Goal: Obtain resource: Obtain resource

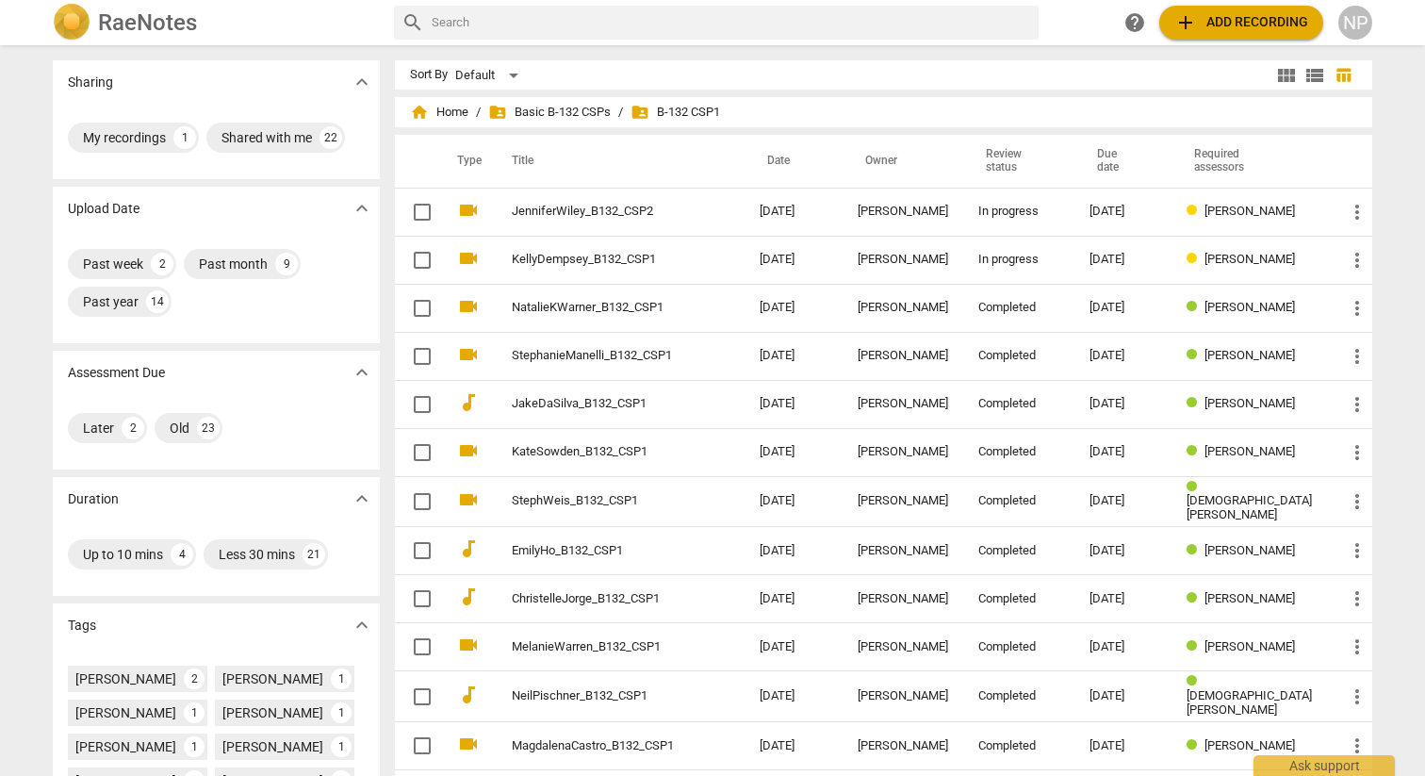
click at [139, 21] on h2 "RaeNotes" at bounding box center [147, 22] width 99 height 26
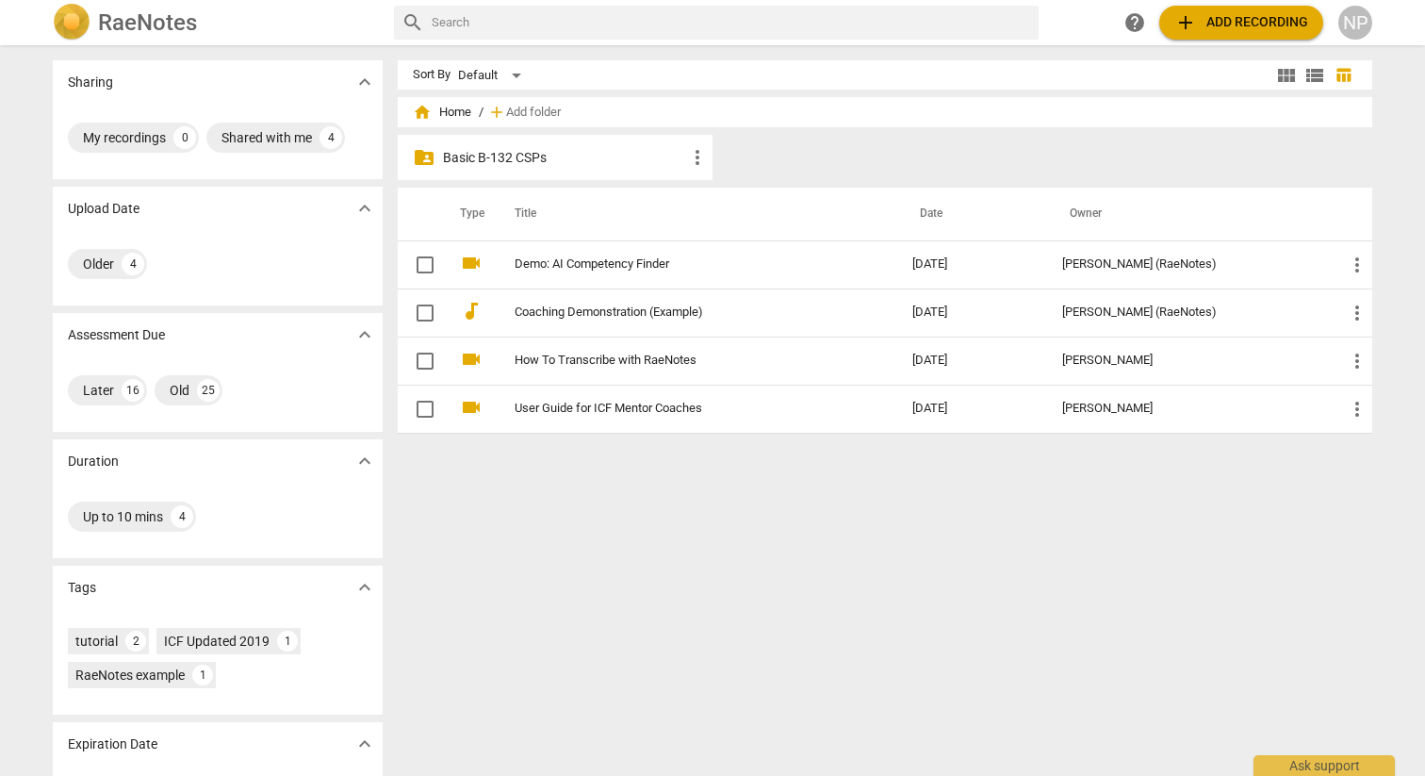
click at [580, 154] on p "Basic B-132 CSPs" at bounding box center [564, 158] width 243 height 20
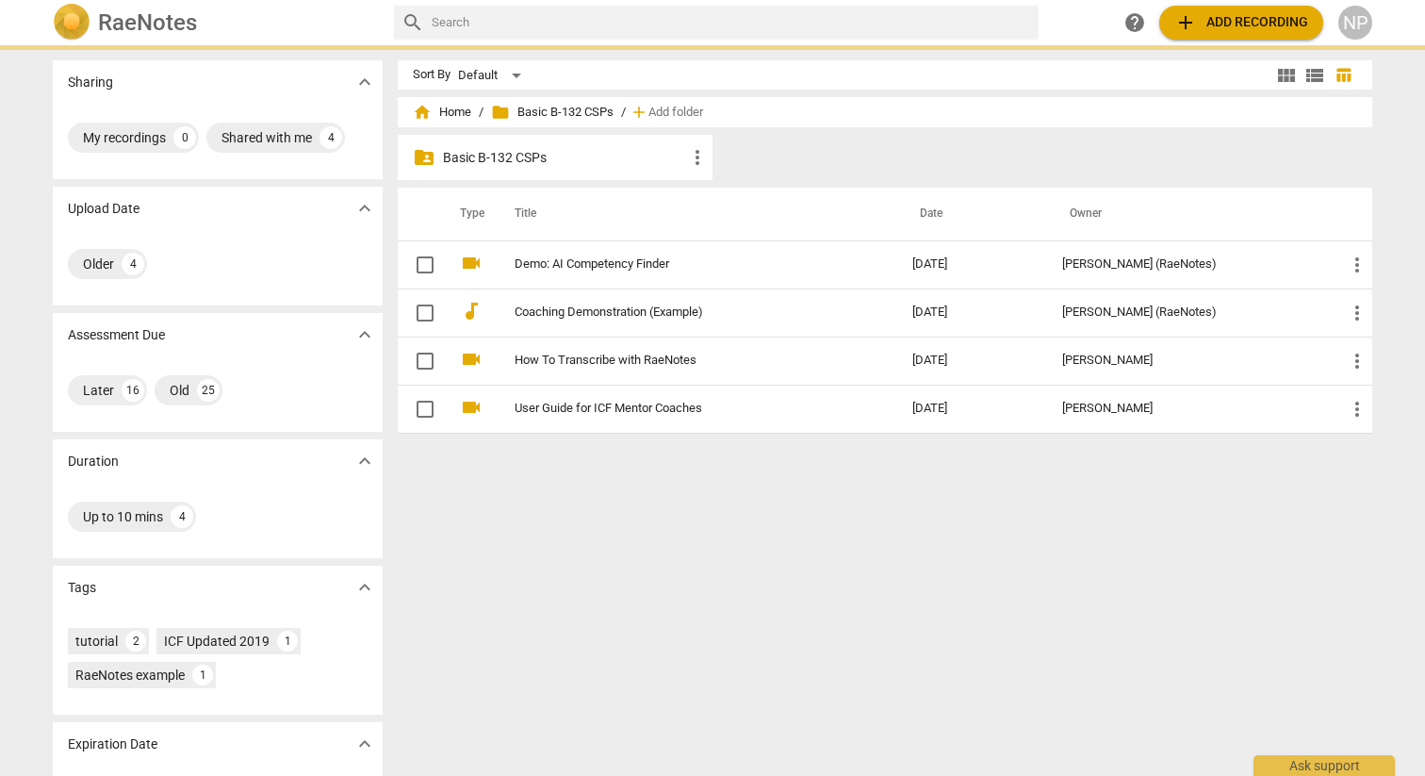
click at [580, 154] on p "Basic B-132 CSPs" at bounding box center [564, 158] width 243 height 20
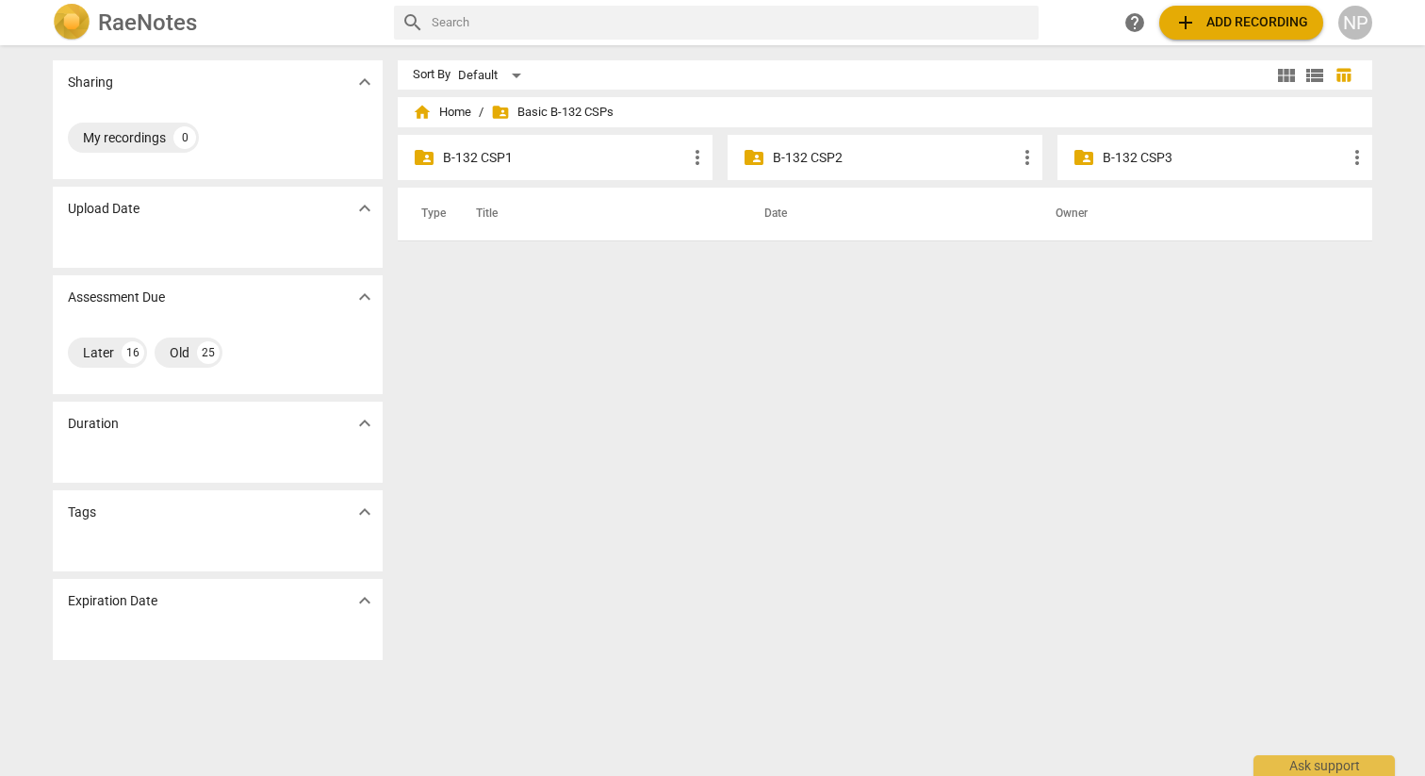
click at [822, 166] on p "B-132 CSP2" at bounding box center [894, 158] width 243 height 20
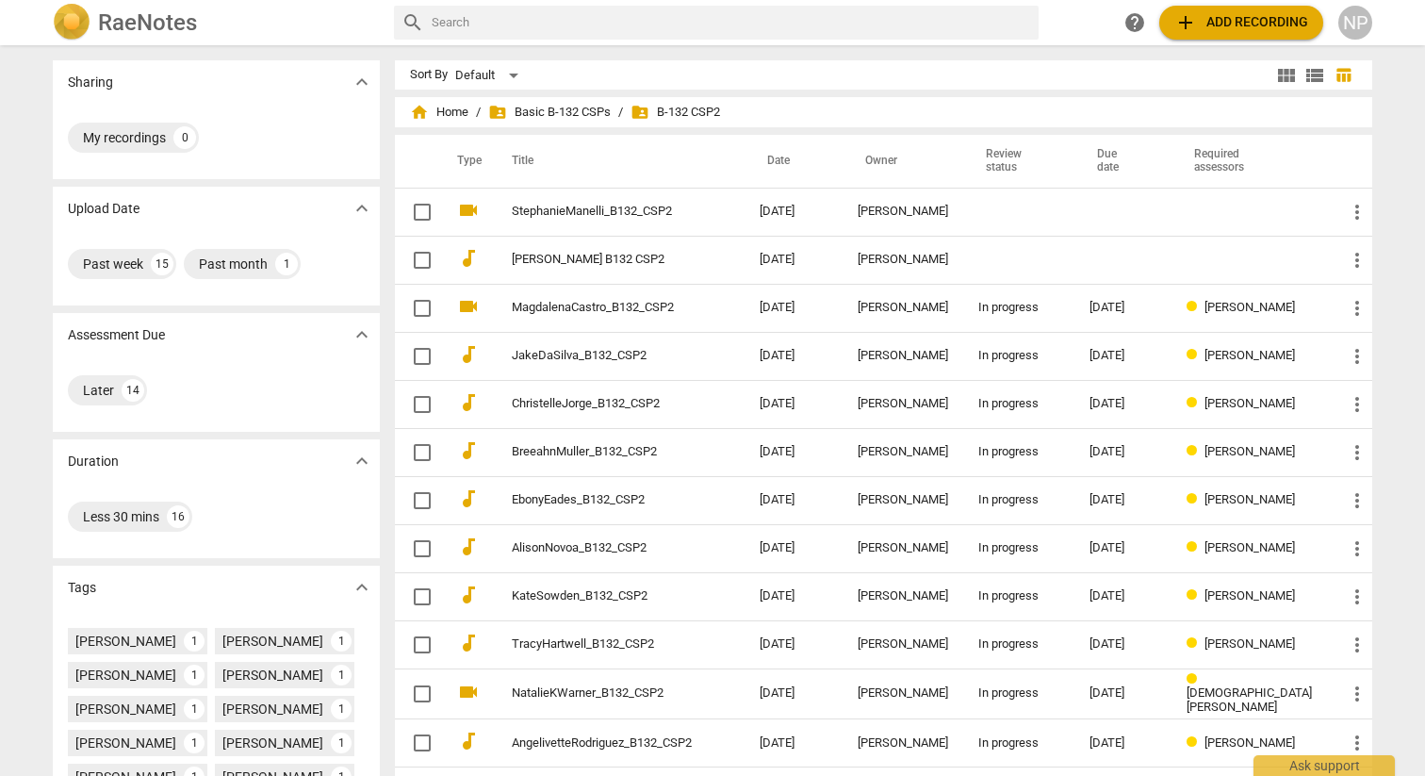
click at [1210, 30] on span "add Add recording" at bounding box center [1241, 22] width 134 height 23
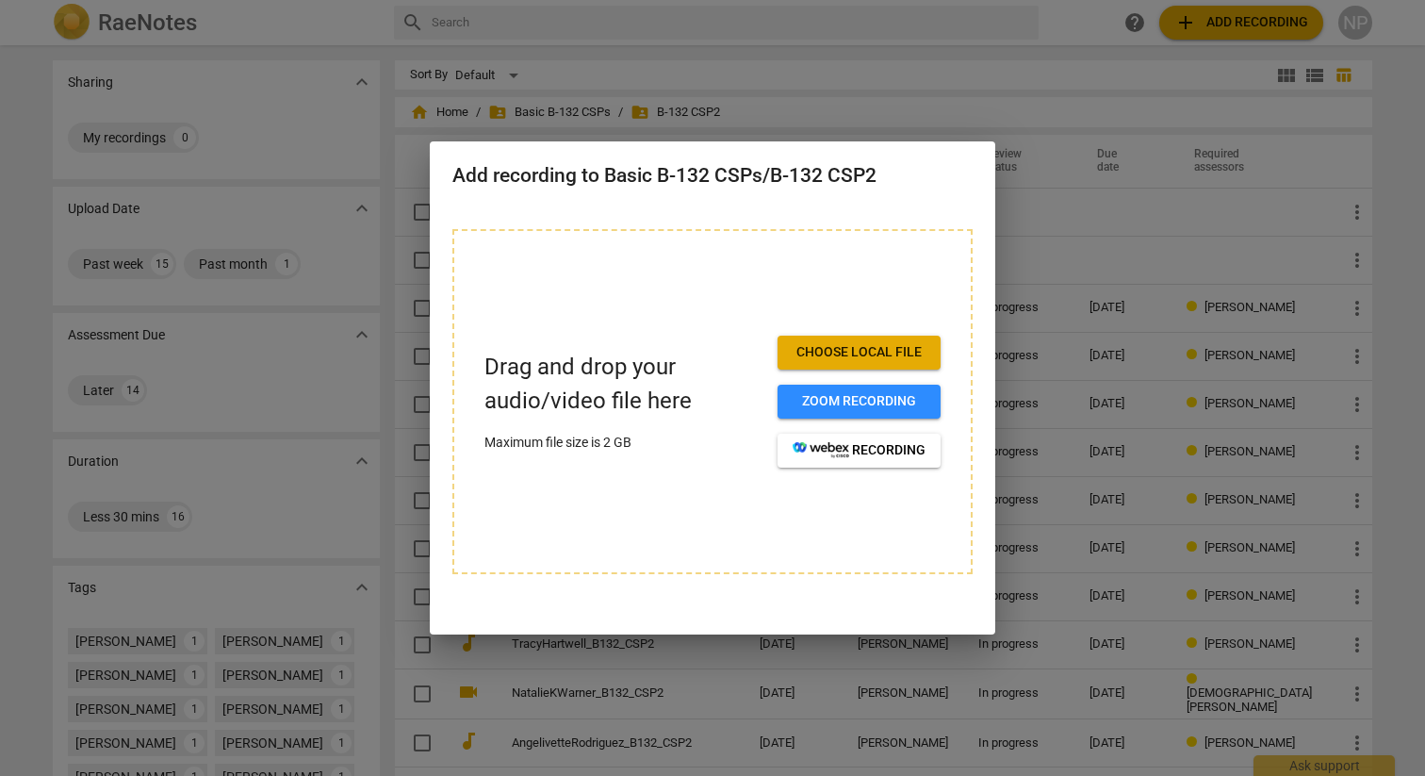
click at [971, 121] on div at bounding box center [712, 388] width 1425 height 776
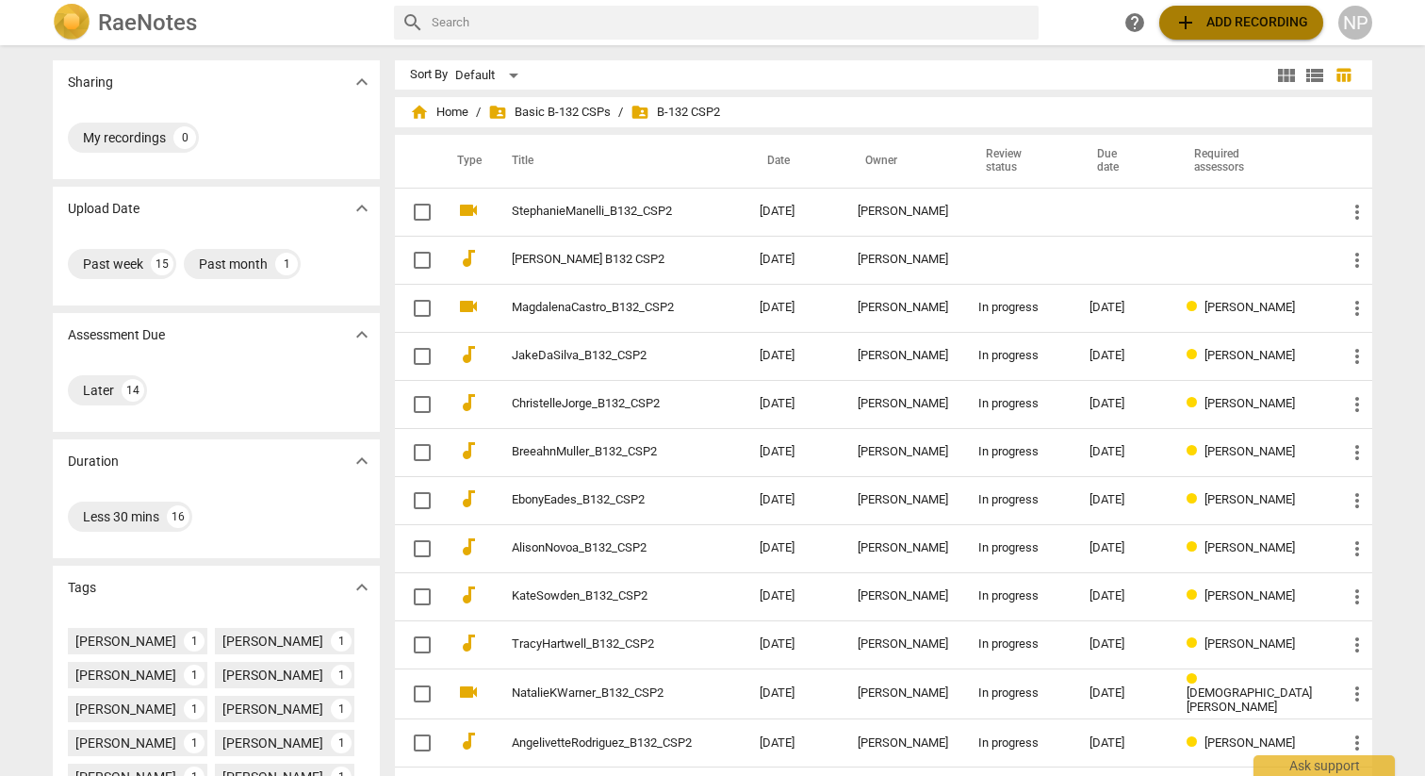
click at [1204, 25] on span "add Add recording" at bounding box center [1241, 22] width 134 height 23
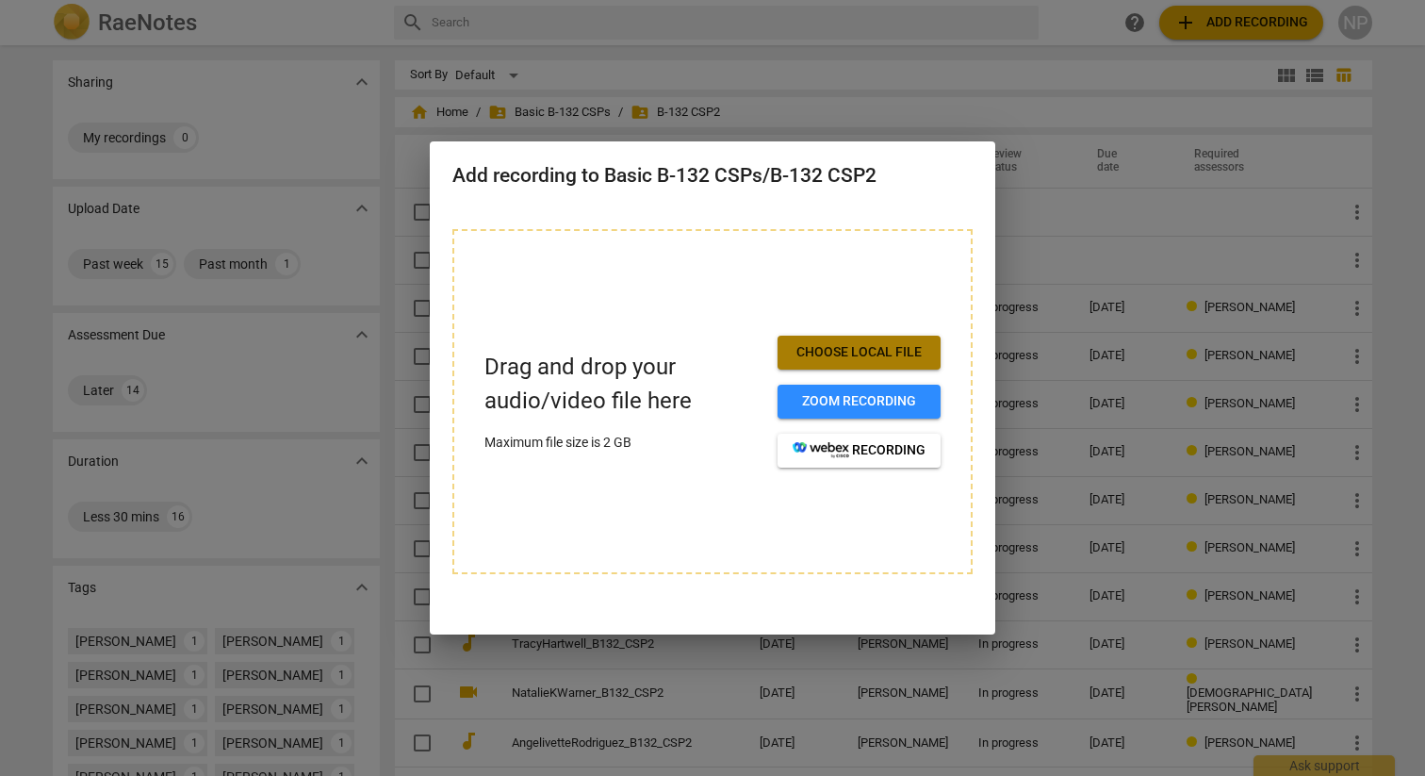
click at [902, 348] on span "Choose local file" at bounding box center [859, 352] width 133 height 19
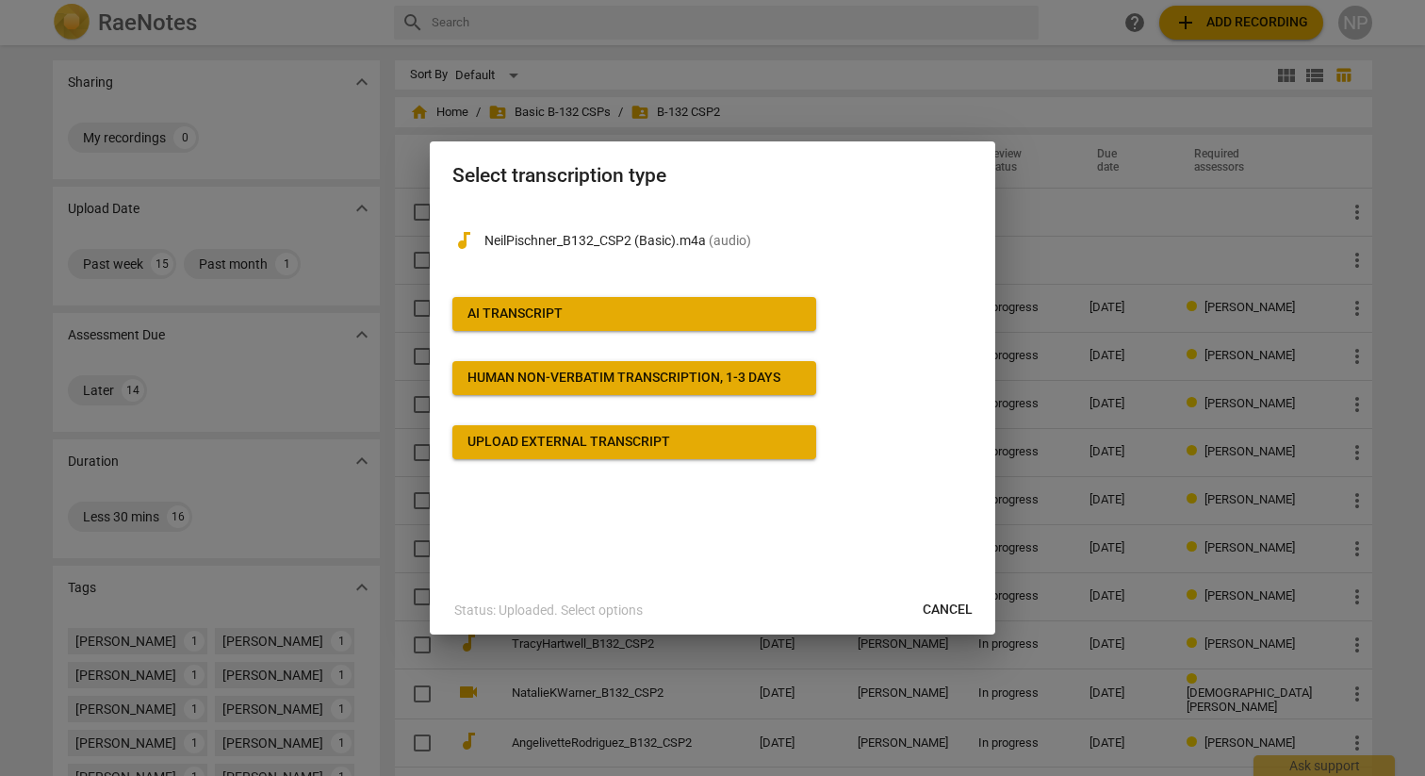
click at [554, 316] on div "AI Transcript" at bounding box center [515, 313] width 95 height 19
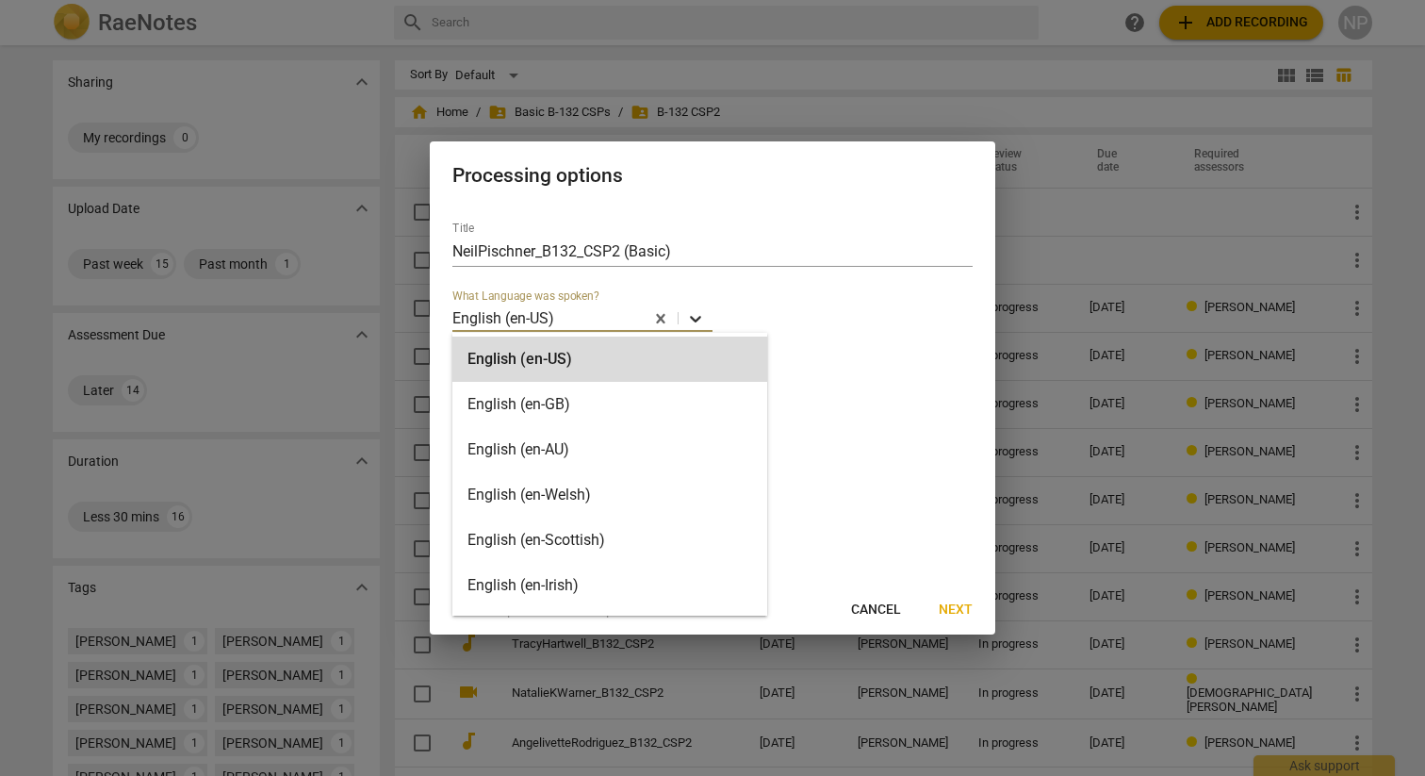
click at [697, 317] on icon at bounding box center [695, 318] width 19 height 19
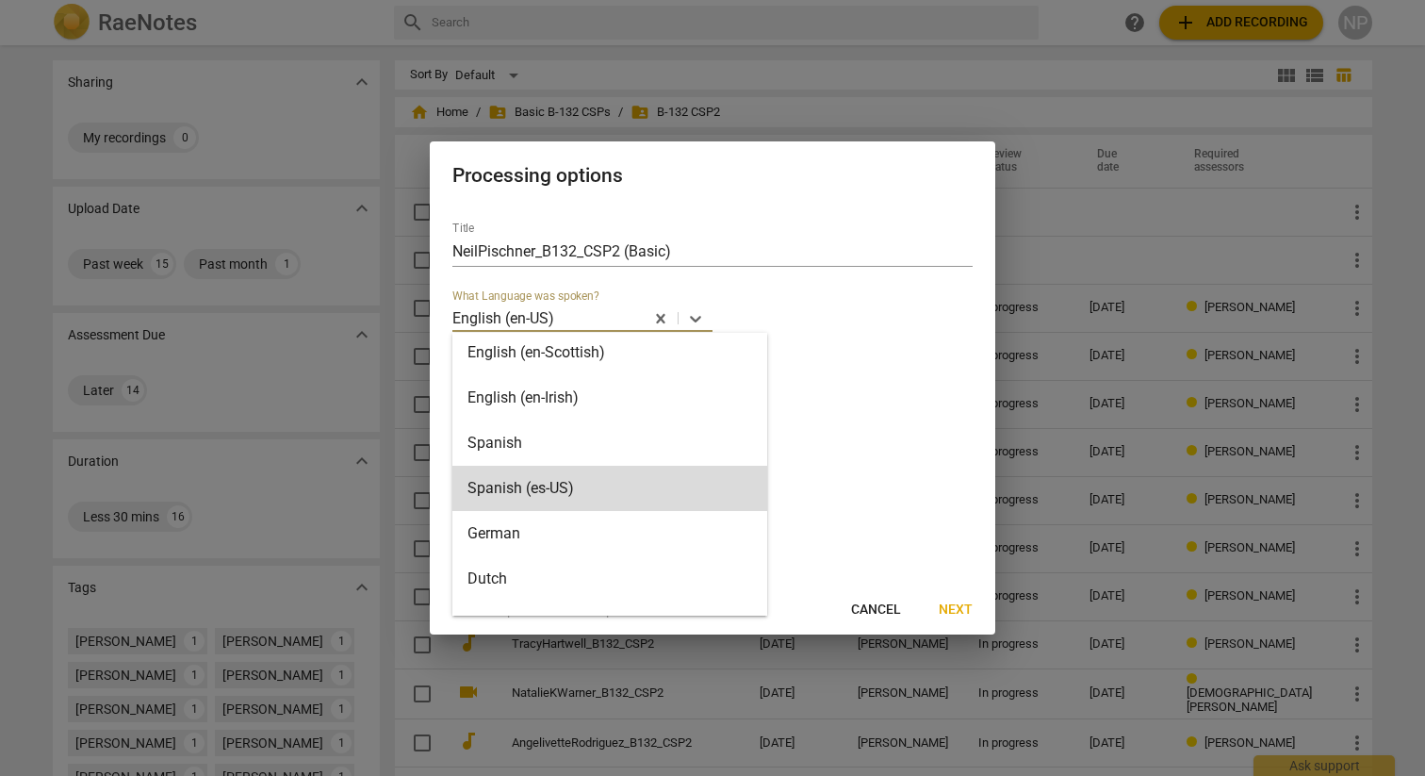
scroll to position [187, 0]
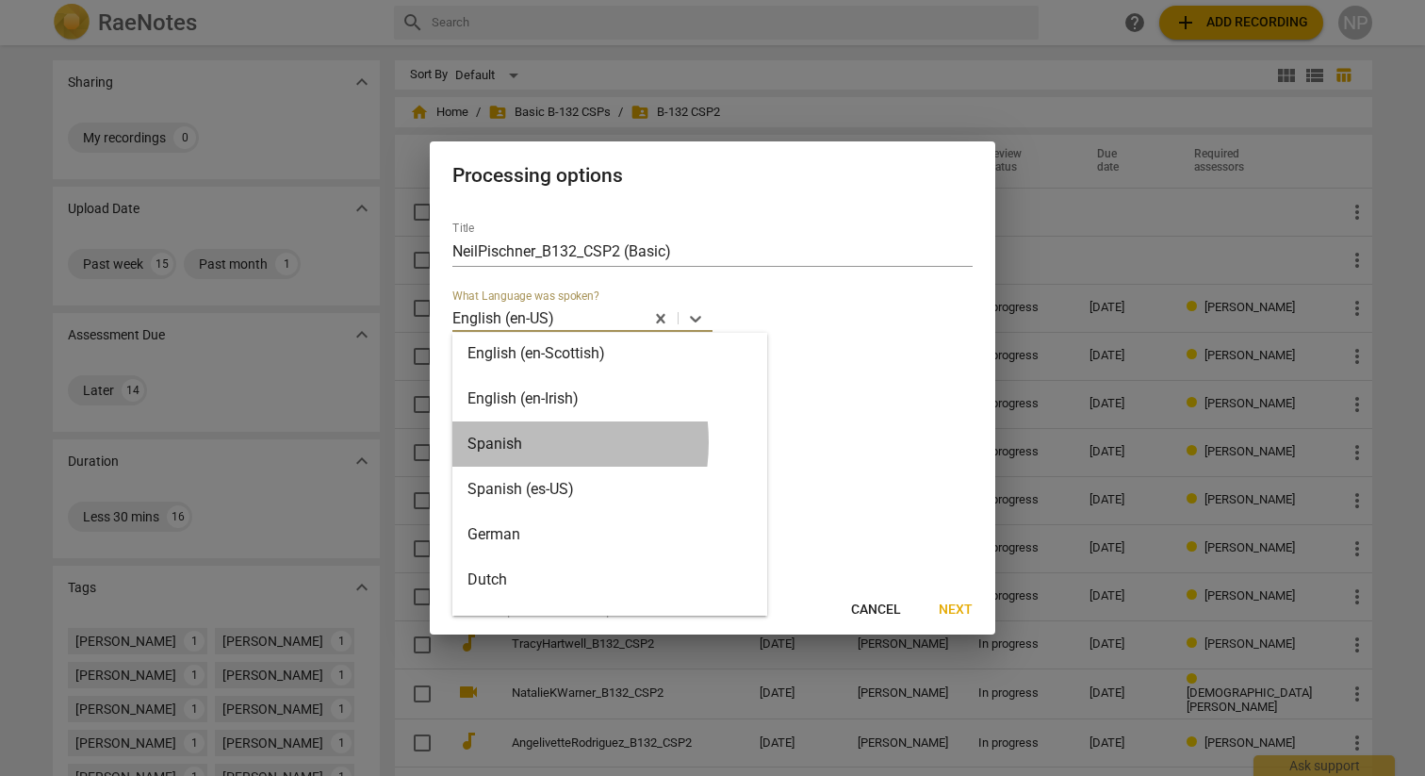
click at [510, 442] on div "Spanish" at bounding box center [609, 443] width 315 height 45
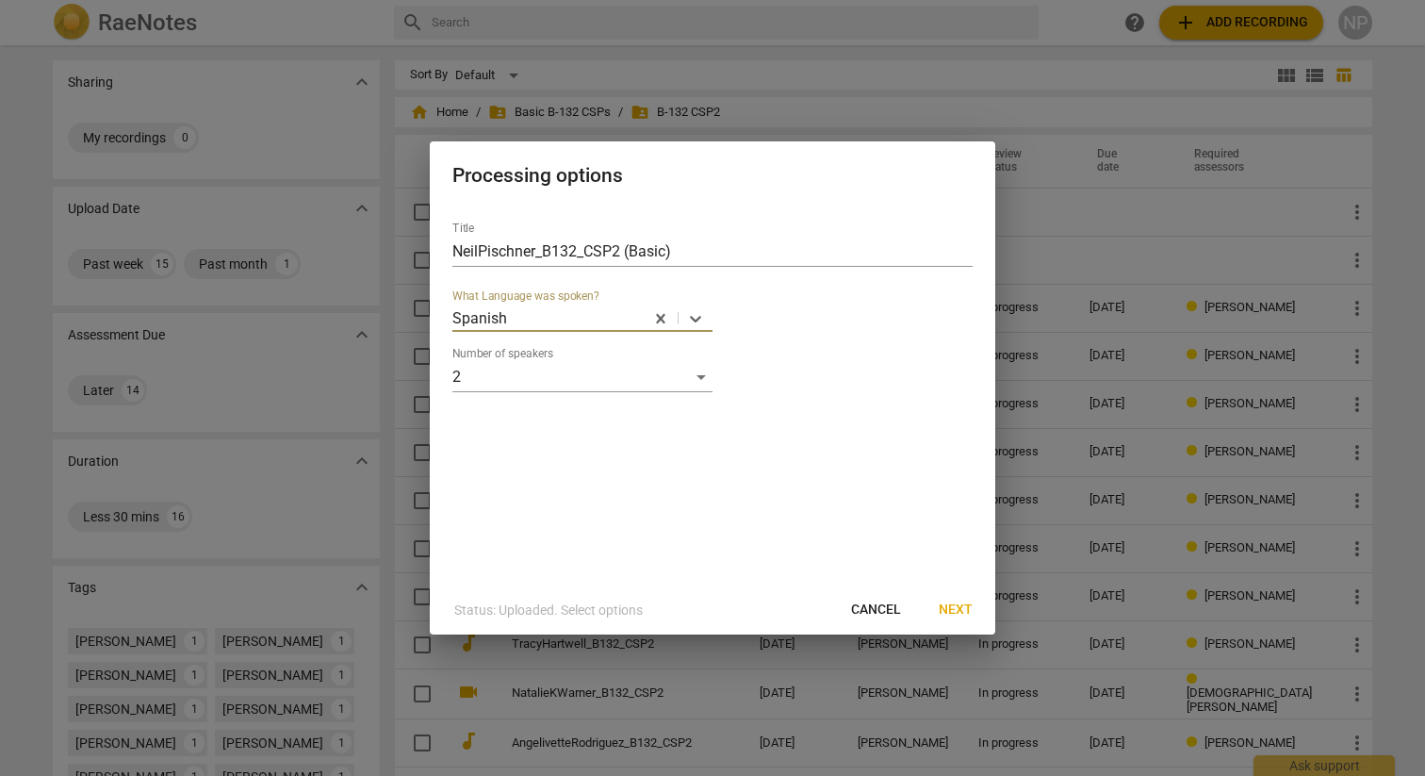
click at [957, 607] on span "Next" at bounding box center [956, 609] width 34 height 19
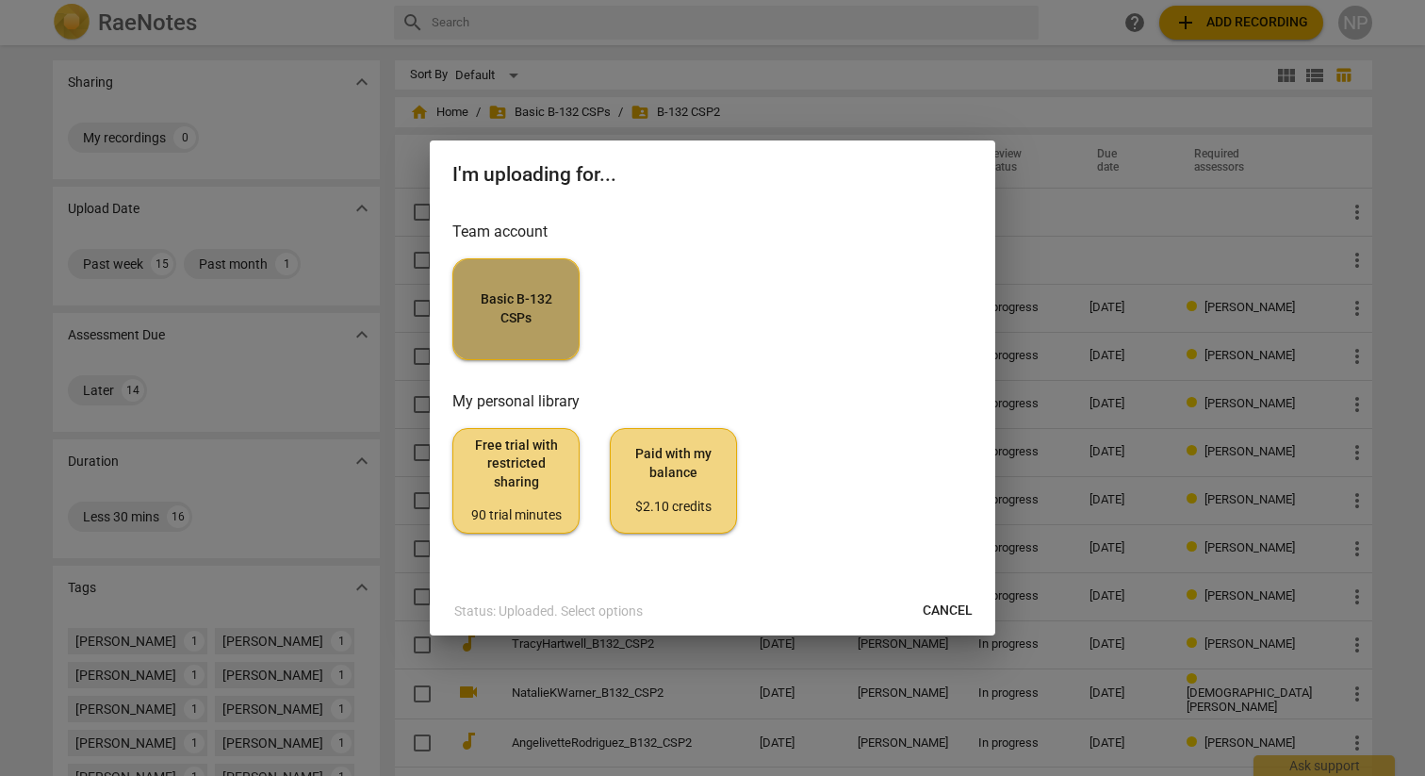
click at [538, 297] on span "Basic B-132 CSPs" at bounding box center [515, 308] width 95 height 37
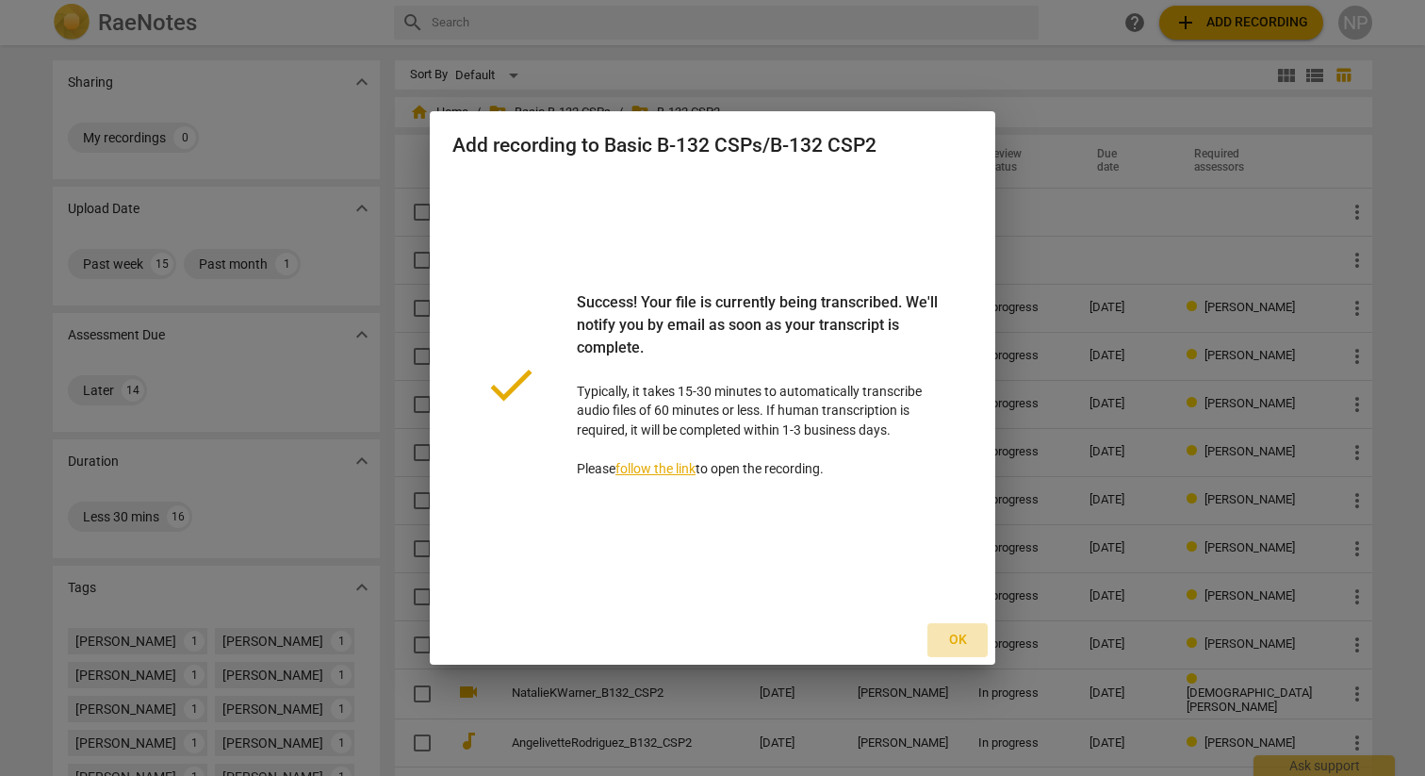
click at [959, 645] on span "Ok" at bounding box center [958, 640] width 30 height 19
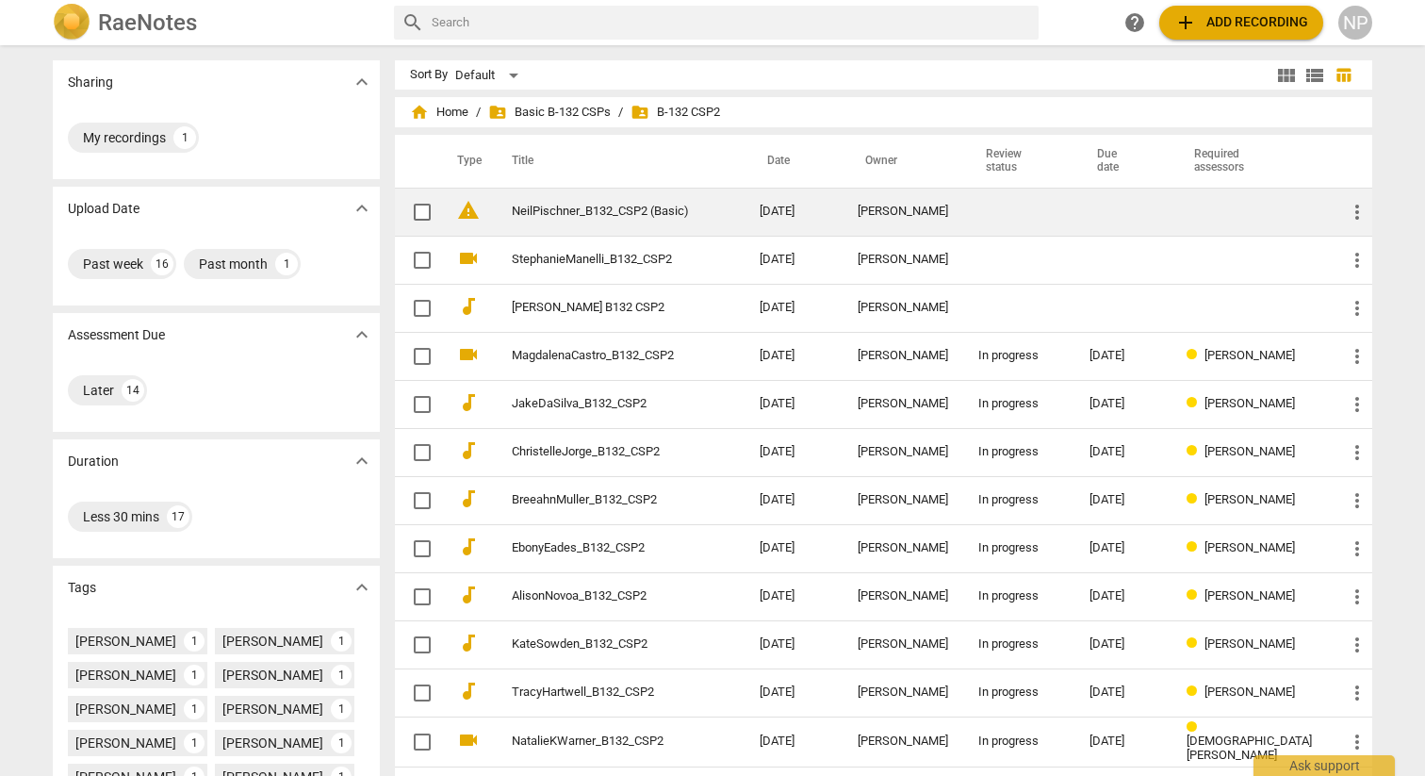
click at [1346, 212] on span "more_vert" at bounding box center [1357, 212] width 23 height 23
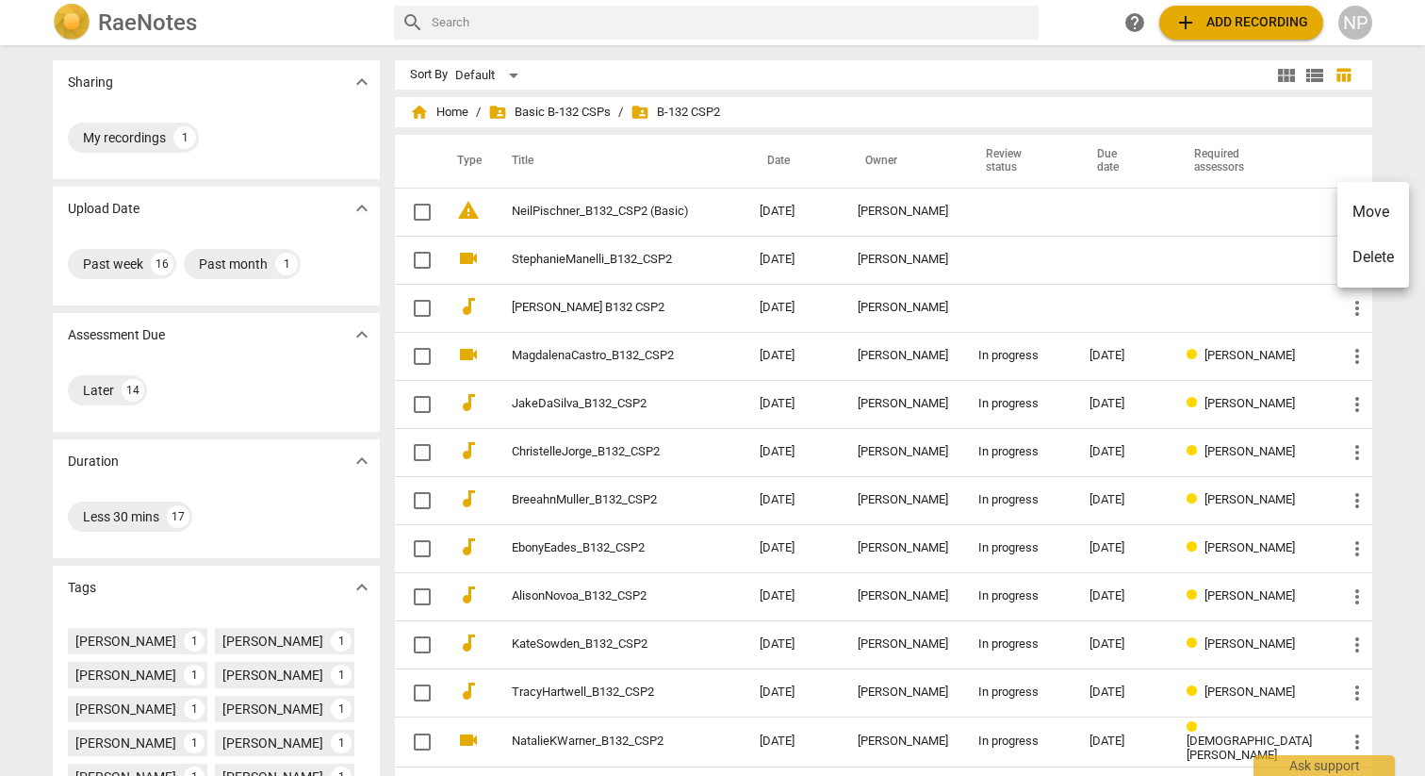
click at [926, 214] on div at bounding box center [712, 388] width 1425 height 776
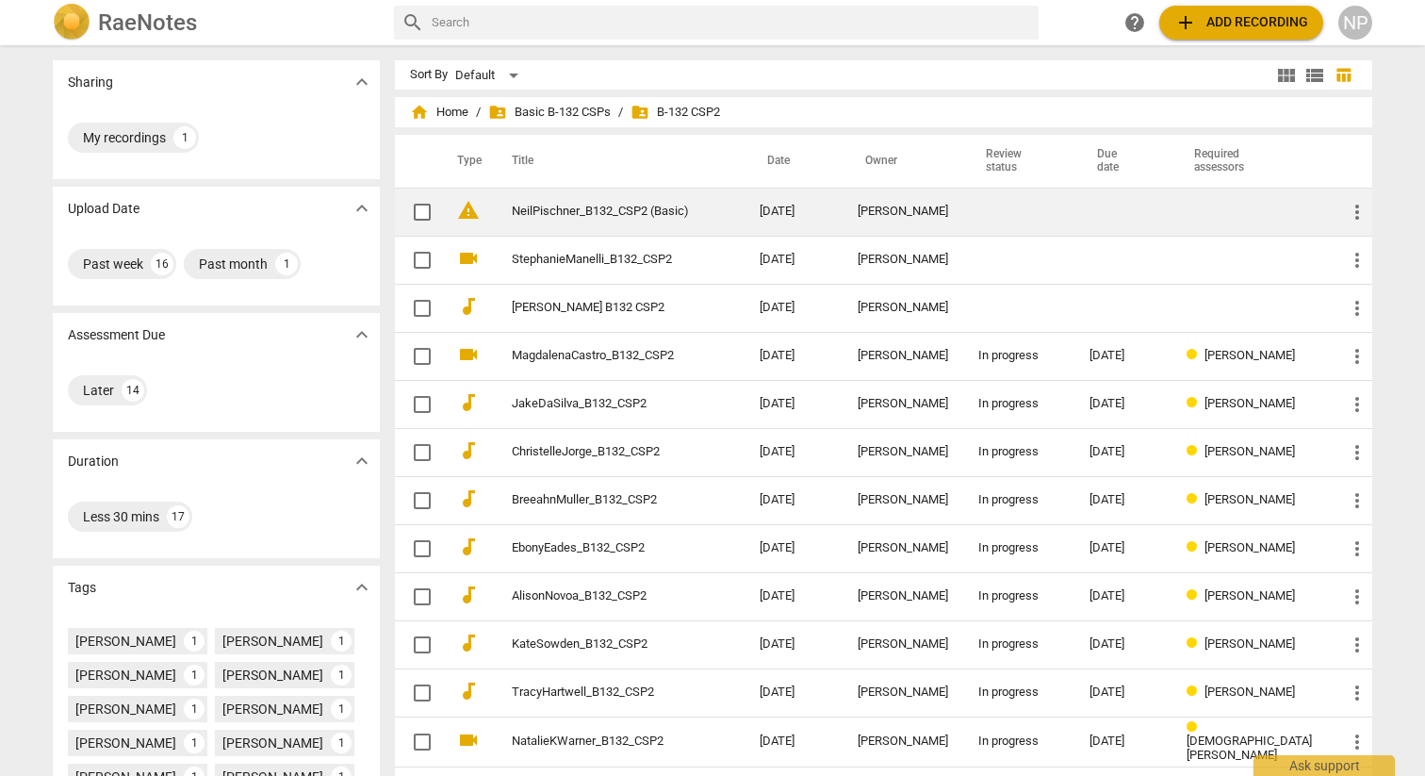
click at [580, 215] on link "NeilPischner_B132_CSP2 (Basic)" at bounding box center [602, 212] width 180 height 14
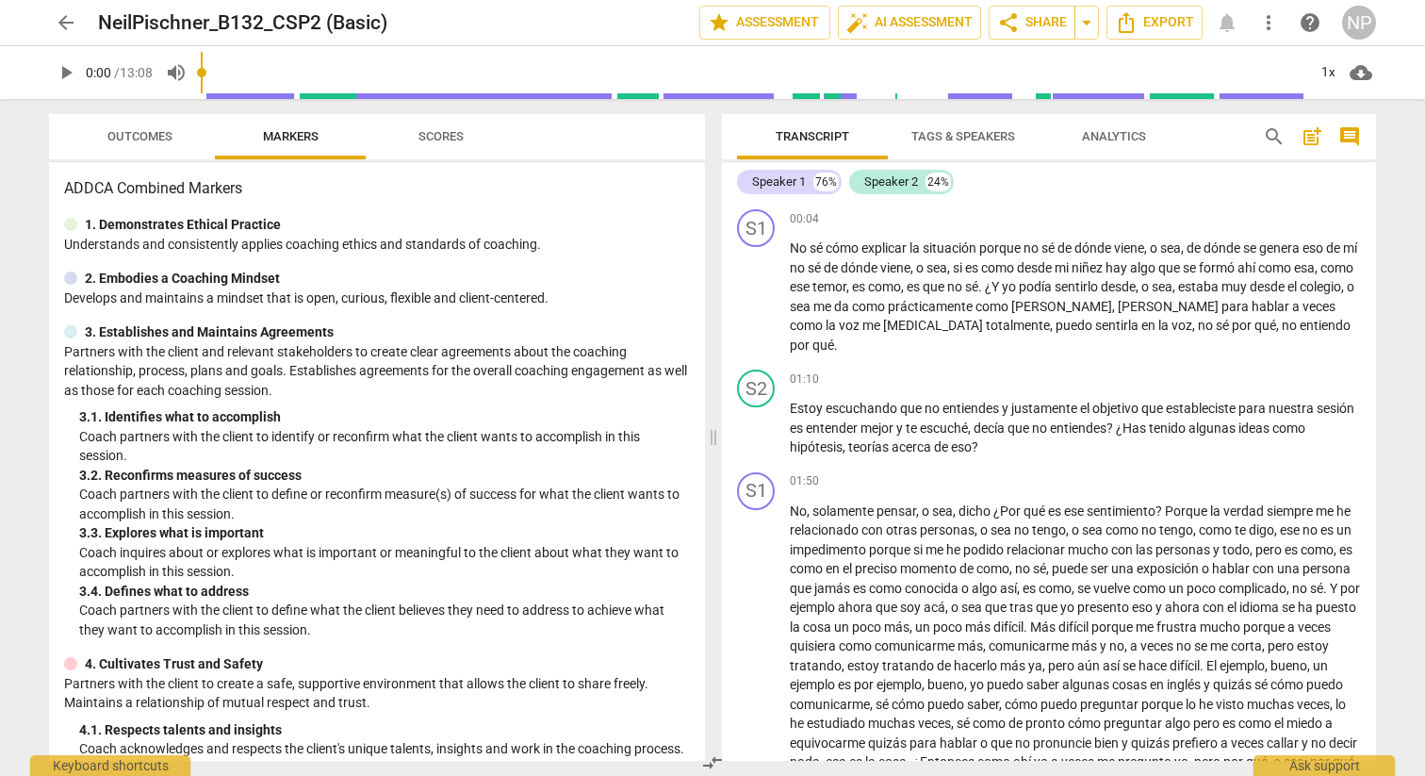
click at [1316, 139] on span "post_add" at bounding box center [1312, 136] width 23 height 23
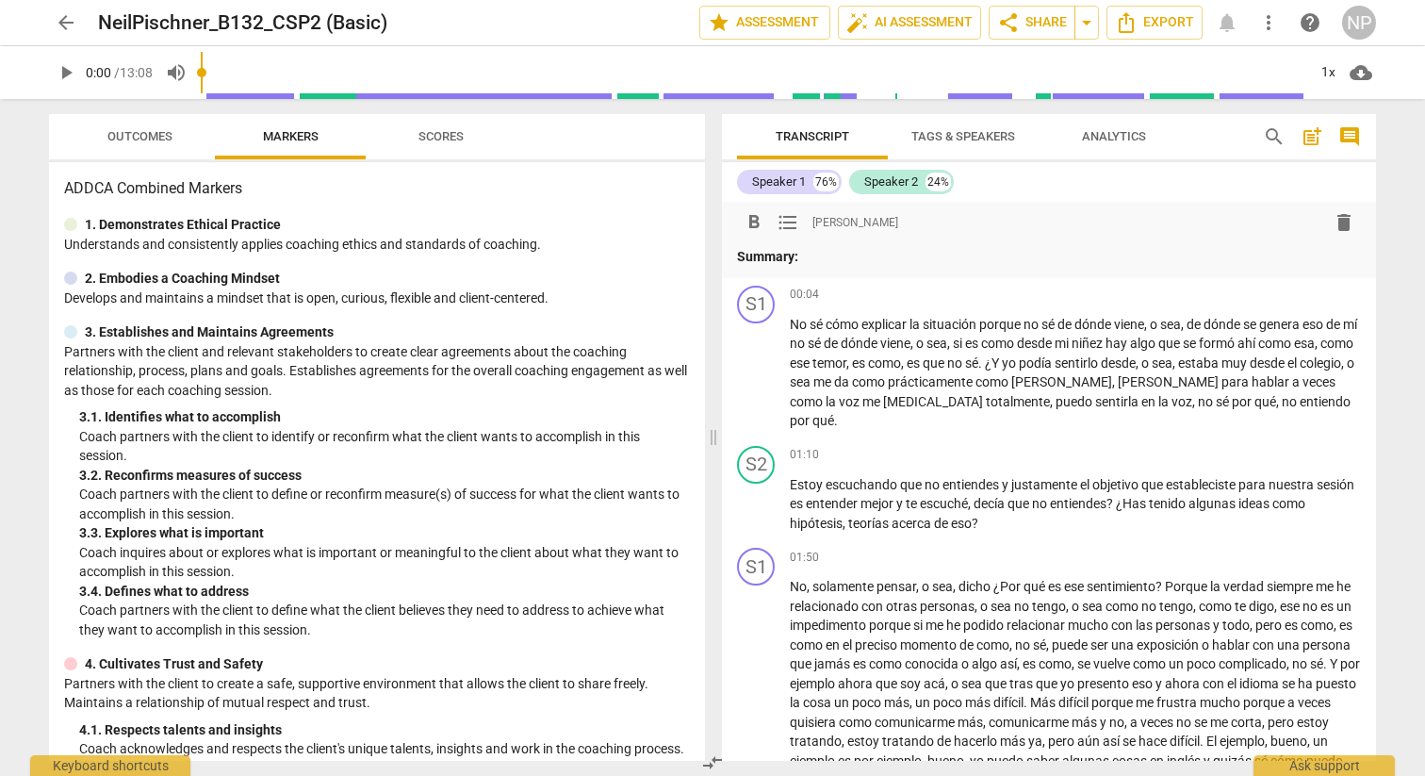
click at [823, 258] on p "Summary:" at bounding box center [1049, 257] width 624 height 20
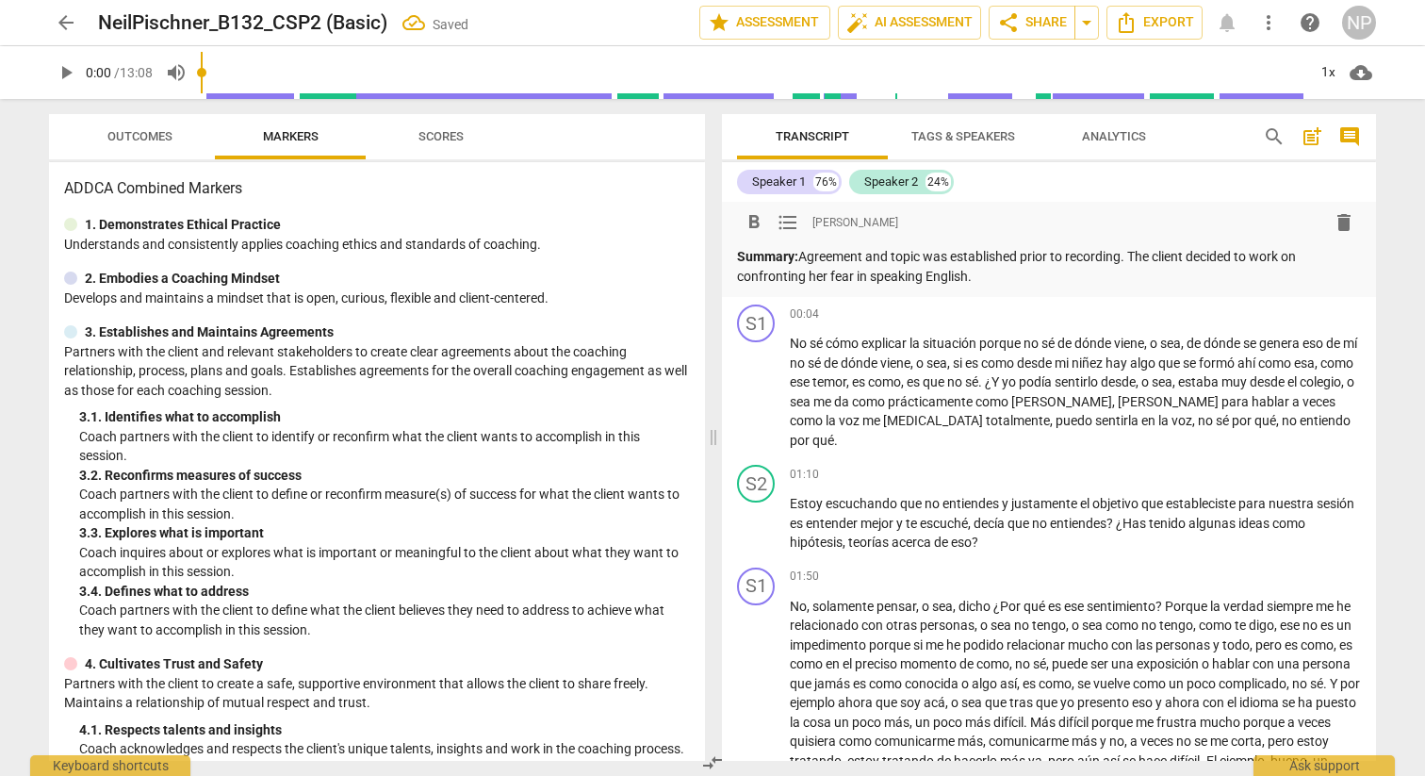
click at [1190, 256] on p "Summary: Agreement and topic was established prior to recording. The client dec…" at bounding box center [1049, 266] width 624 height 39
click at [1191, 257] on p "Summary: Agreement and topic was established prior to recording. The client dec…" at bounding box center [1049, 266] width 624 height 39
click at [1118, 271] on p "Summary: Agreement and topic was established prior to recording. The client, a …" at bounding box center [1049, 266] width 624 height 39
click at [1342, 262] on p "Summary: Agreement and topic was established prior to recording. The client, a …" at bounding box center [1049, 266] width 624 height 39
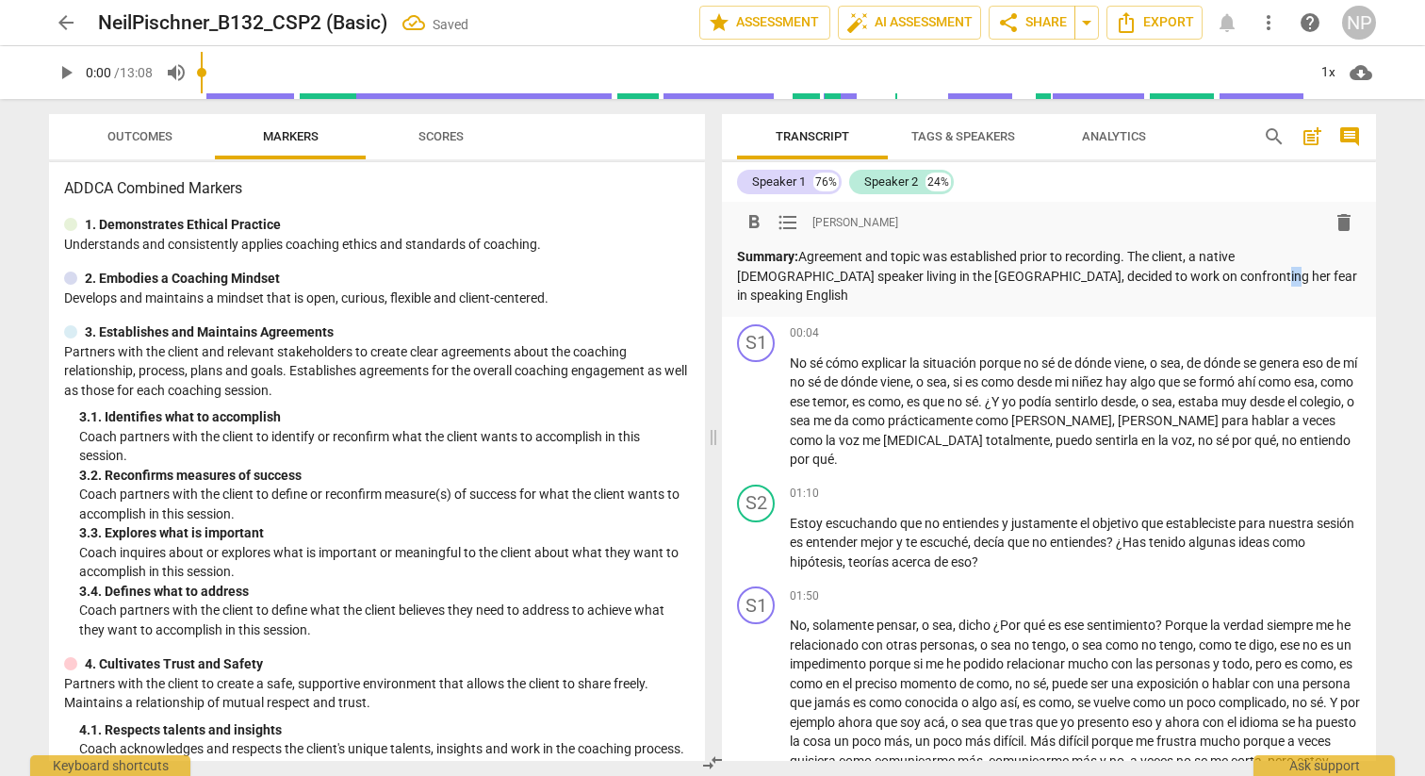
drag, startPoint x: 1135, startPoint y: 276, endPoint x: 1124, endPoint y: 276, distance: 10.4
click at [1124, 276] on p "Summary: Agreement and topic was established prior to recording. The client, a …" at bounding box center [1049, 276] width 624 height 58
click at [1268, 271] on p "Summary: Agreement and topic was established prior to recording. The client, a …" at bounding box center [1049, 276] width 624 height 58
drag, startPoint x: 830, startPoint y: 297, endPoint x: 765, endPoint y: 298, distance: 65.0
click at [765, 298] on p "Summary: Agreement and topic was established prior to recording. The client, a …" at bounding box center [1049, 276] width 624 height 58
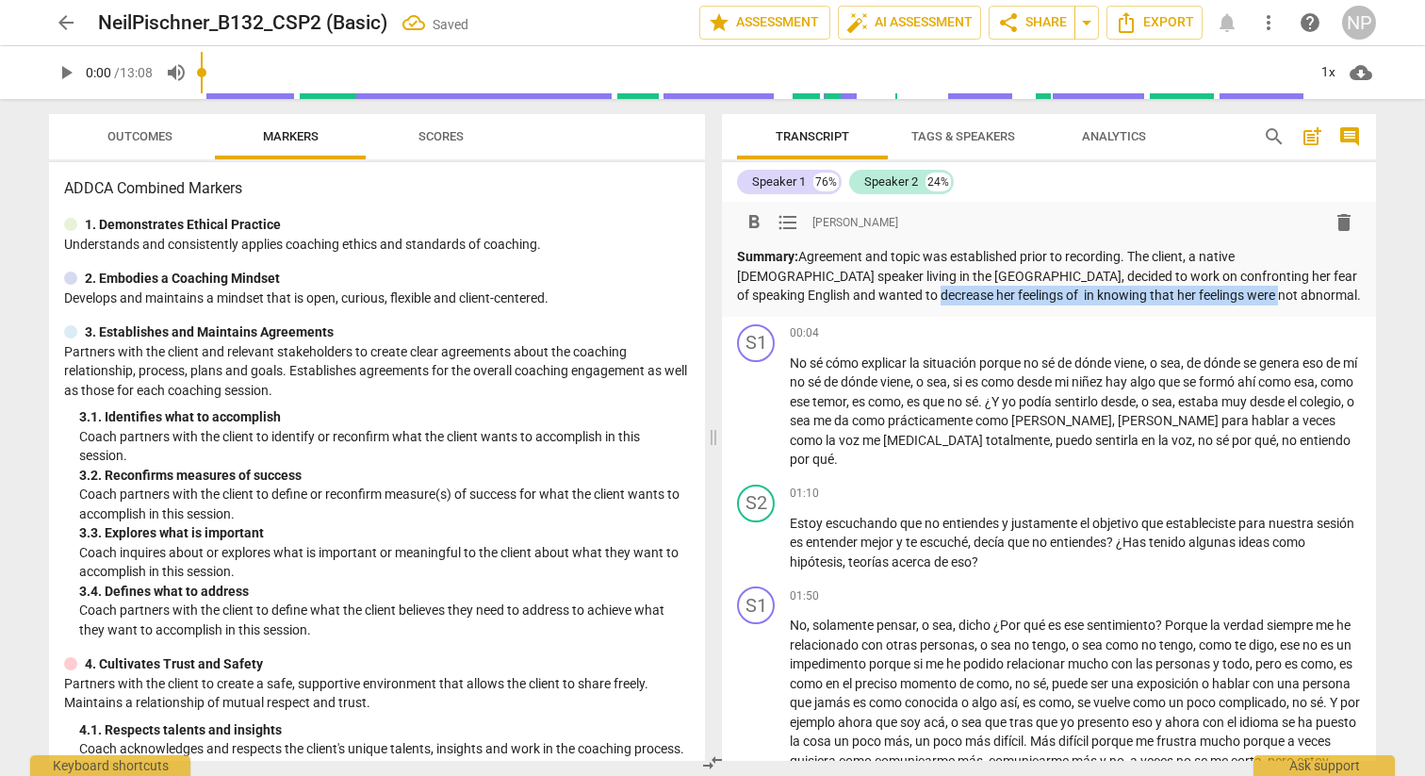
drag, startPoint x: 1184, startPoint y: 299, endPoint x: 817, endPoint y: 299, distance: 366.7
click at [817, 299] on p "Summary: Agreement and topic was established prior to recording. The client, a …" at bounding box center [1049, 276] width 624 height 58
drag, startPoint x: 951, startPoint y: 263, endPoint x: 938, endPoint y: 258, distance: 14.0
click at [938, 258] on p "Summary: Agreement and topic was established prior to recording. The client, a …" at bounding box center [1049, 276] width 624 height 58
click at [1203, 255] on p "Summary: Agreement and topic were established prior to recording. The client, a…" at bounding box center [1049, 276] width 624 height 58
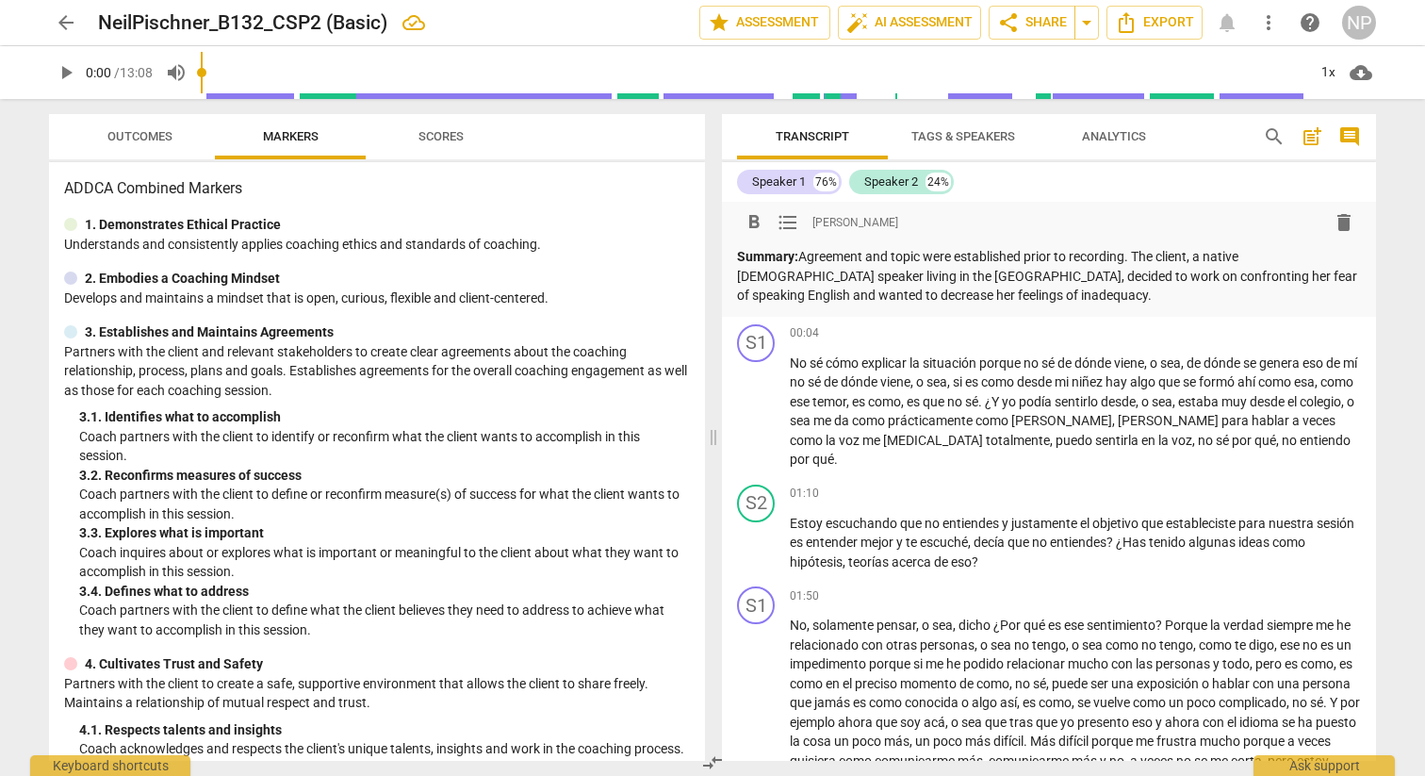
click at [976, 299] on p "Summary: Agreement and topic were established prior to recording. The client, a…" at bounding box center [1049, 276] width 624 height 58
click at [989, 296] on p "Summary: Agreement and topic were established prior to recording. The client, a…" at bounding box center [1049, 276] width 624 height 58
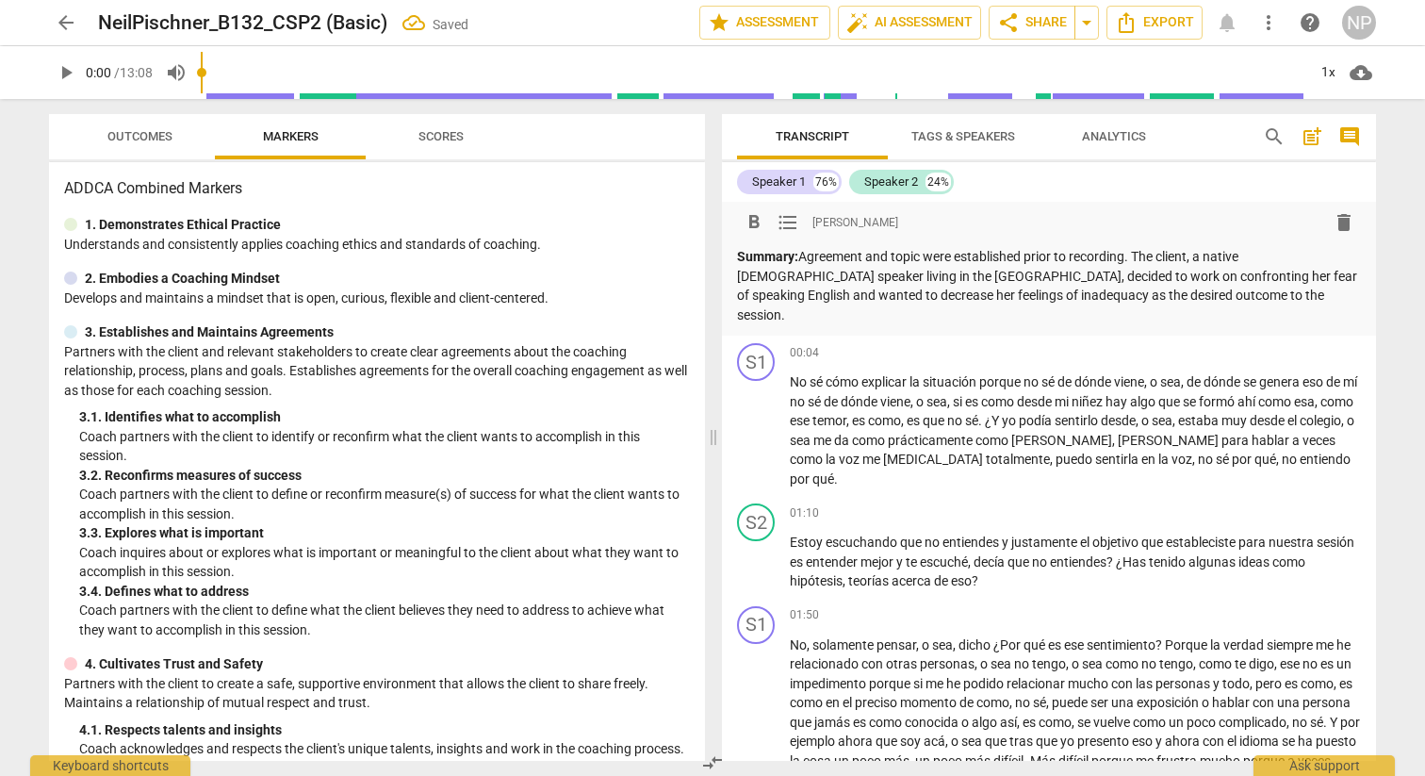
click at [1194, 296] on p "Summary: Agreement and topic were established prior to recording. The client, a…" at bounding box center [1049, 285] width 624 height 77
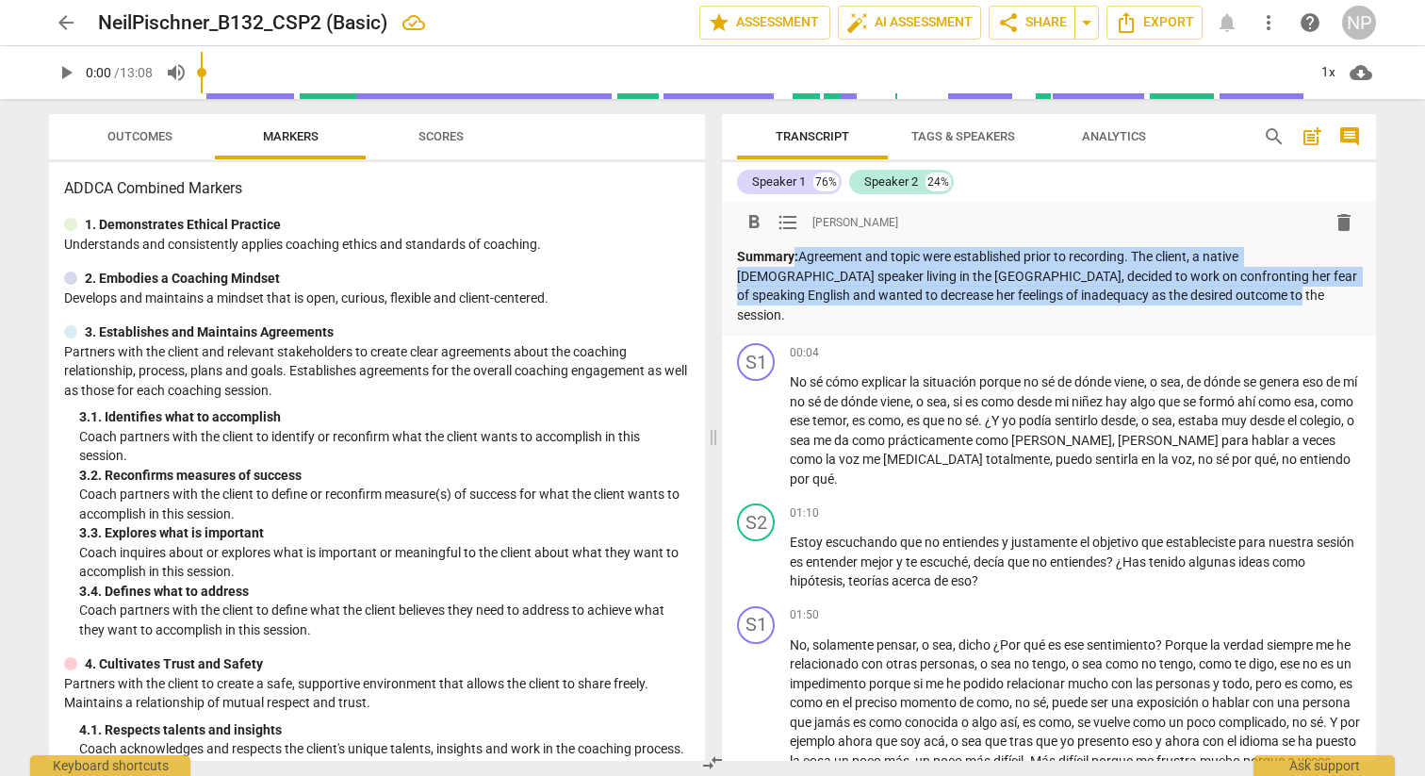
drag, startPoint x: 1191, startPoint y: 297, endPoint x: 794, endPoint y: 253, distance: 400.2
click at [794, 253] on p "Summary: Agreement and topic were established prior to recording. The client, a…" at bounding box center [1049, 285] width 624 height 77
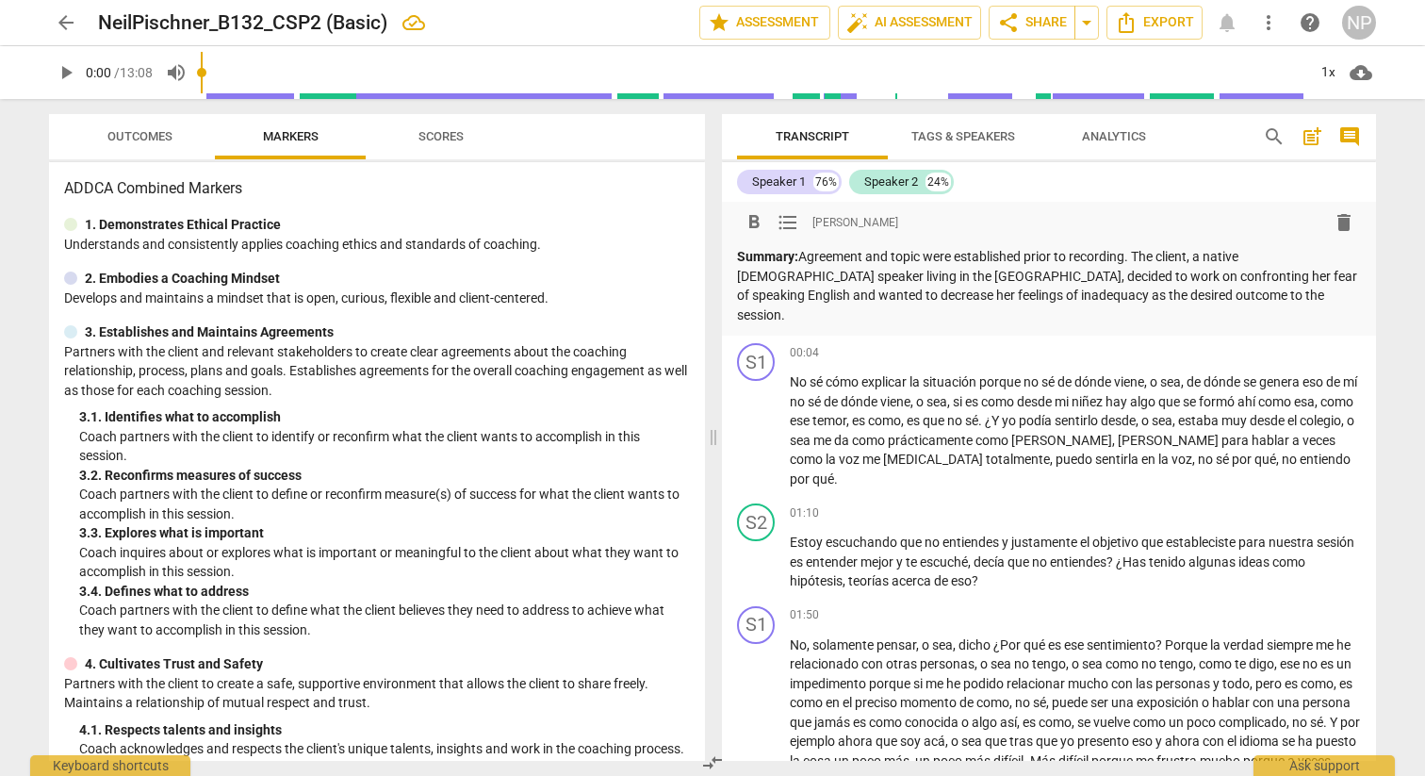
click at [1196, 297] on p "Summary: Agreement and topic were established prior to recording. The client, a…" at bounding box center [1049, 285] width 624 height 77
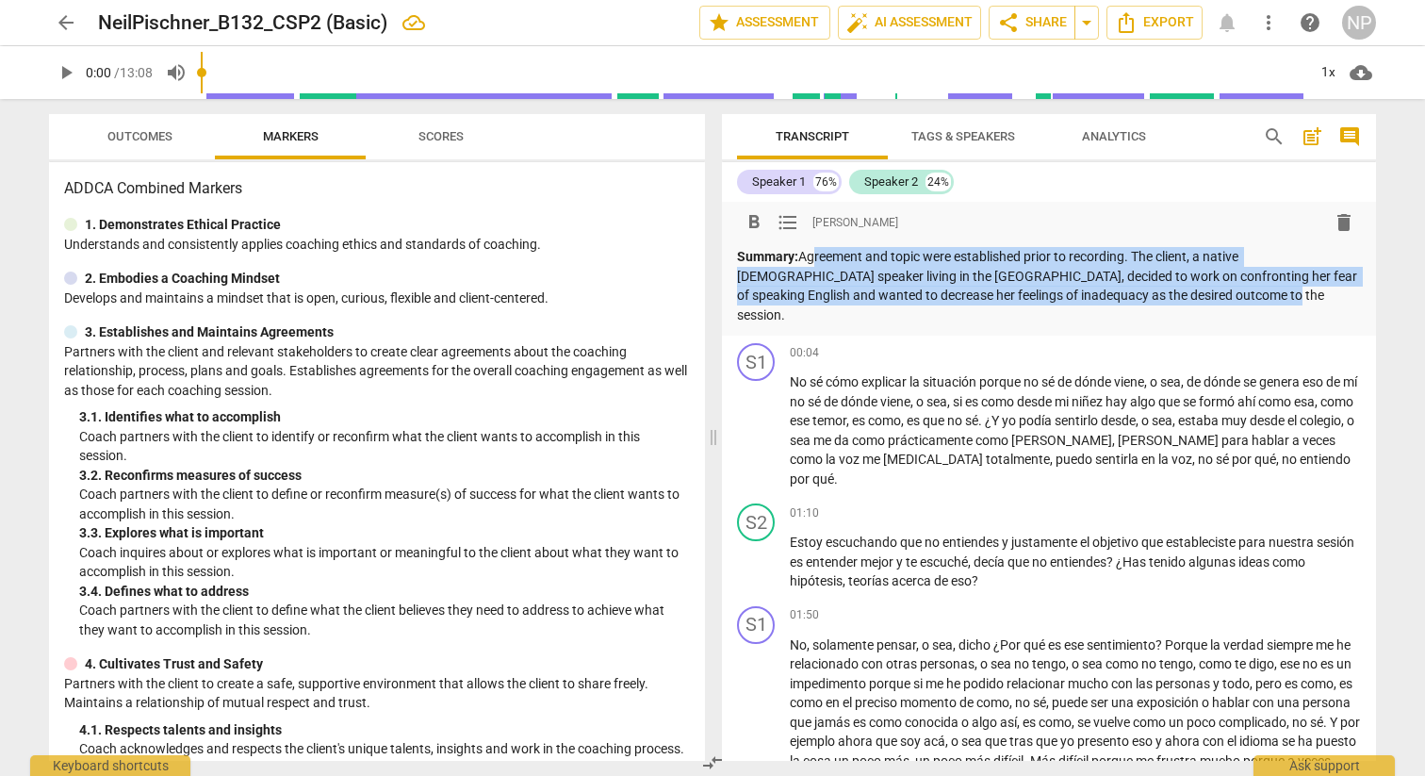
drag, startPoint x: 1196, startPoint y: 297, endPoint x: 803, endPoint y: 255, distance: 395.2
click at [803, 255] on p "Summary: Agreement and topic were established prior to recording. The client, a…" at bounding box center [1049, 285] width 624 height 77
copy p "Agreement and topic were established prior to recording. The client, a native […"
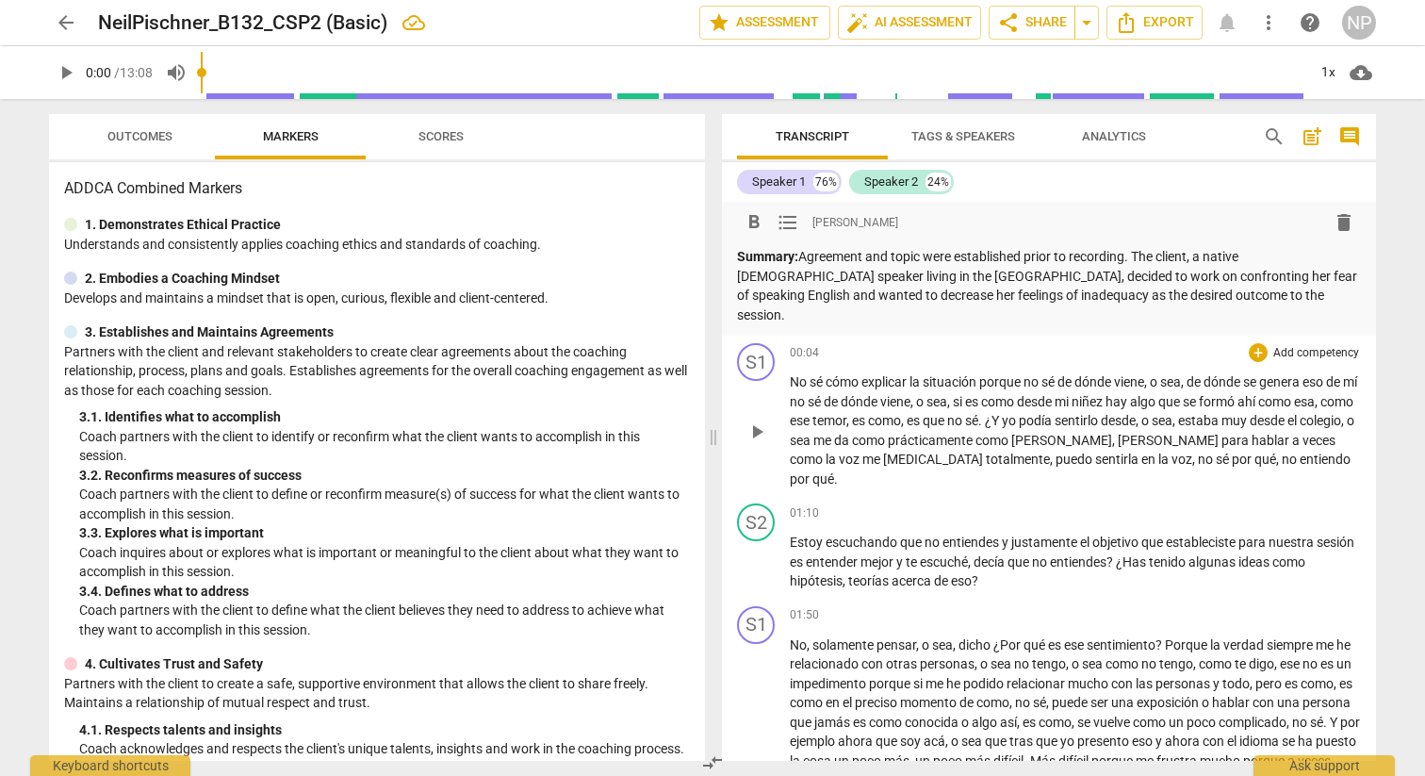
click at [1095, 451] on span "sentirla" at bounding box center [1118, 458] width 46 height 15
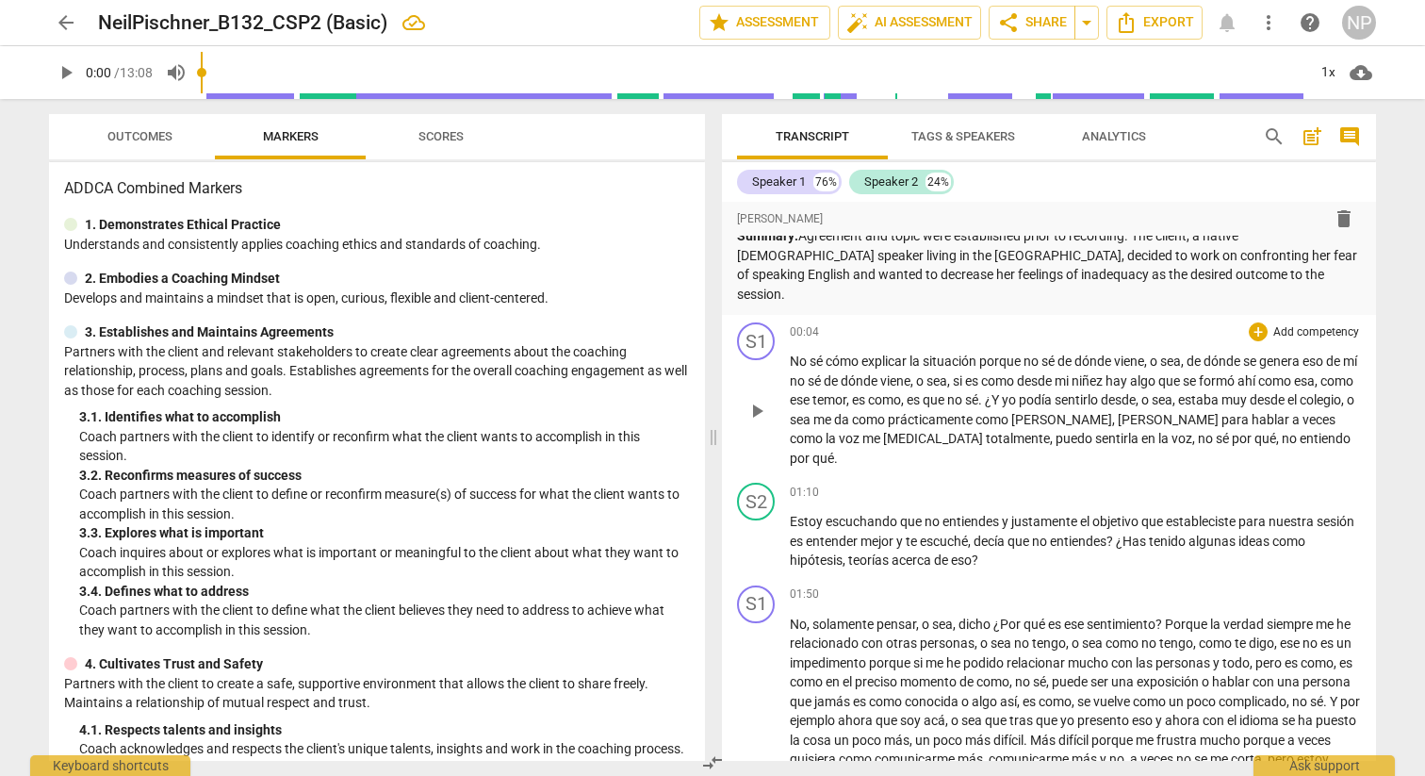
scroll to position [25, 0]
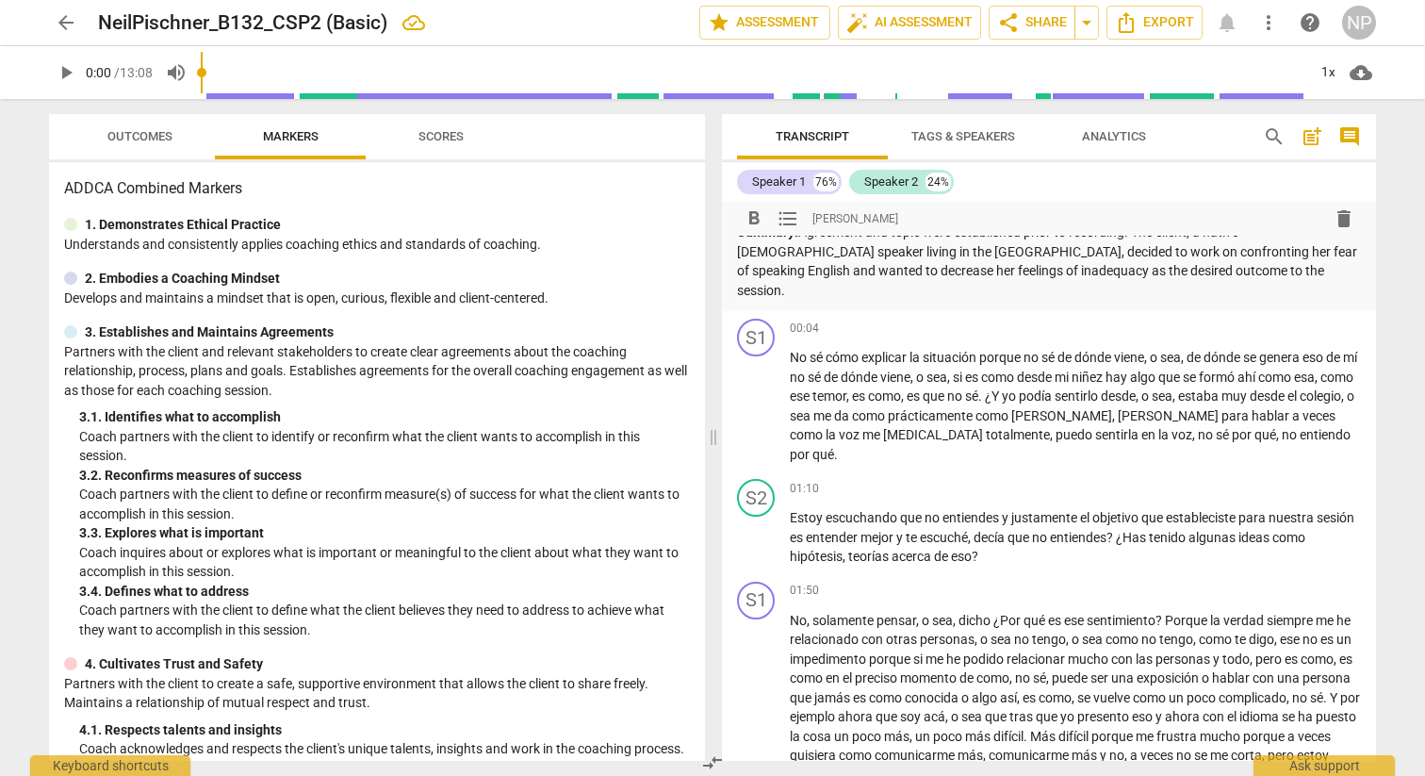
click at [947, 273] on p "Summary: Agreement and topic were established prior to recording. The client, a…" at bounding box center [1049, 260] width 624 height 77
drag, startPoint x: 950, startPoint y: 275, endPoint x: 1205, endPoint y: 275, distance: 254.5
click at [1205, 275] on p "Summary: Agreement and topic were established prior to recording. The client, a…" at bounding box center [1049, 260] width 624 height 77
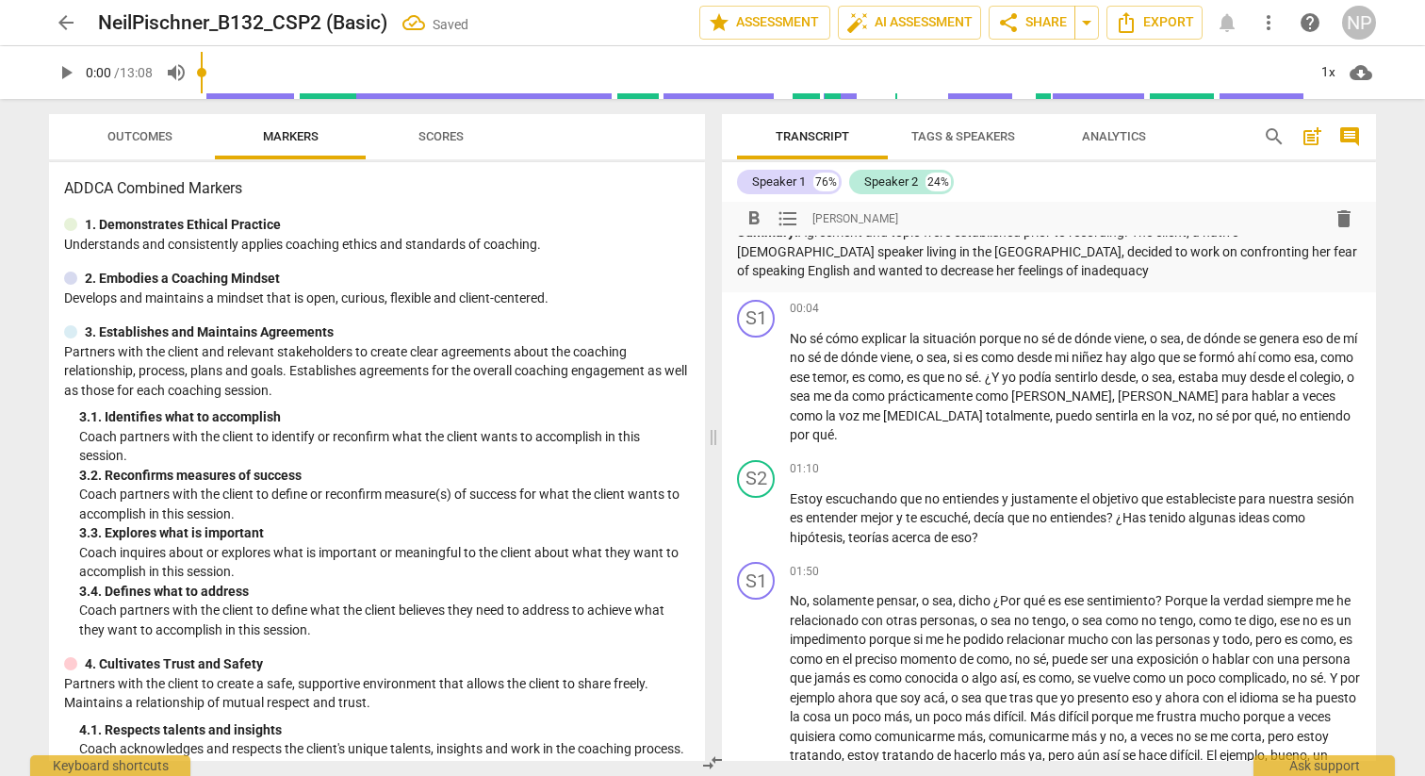
click at [1100, 253] on p "Summary: Agreement and topic were established prior to recording. The client, a…" at bounding box center [1049, 251] width 624 height 58
click at [1239, 256] on p "Summary: Agreement and topic were established prior to recording. The client, a…" at bounding box center [1049, 251] width 624 height 58
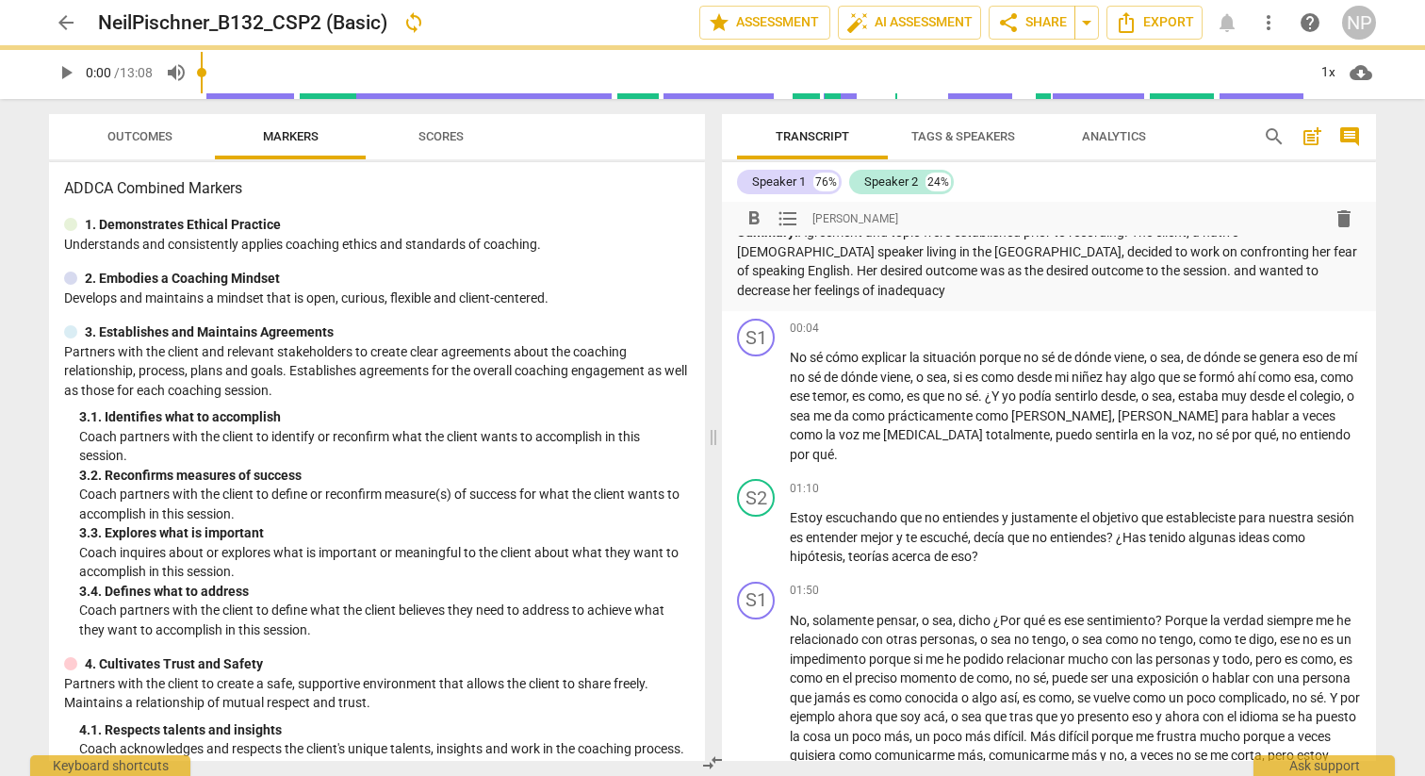
click at [792, 271] on p "Summary: Agreement and topic were established prior to recording. The client, a…" at bounding box center [1049, 260] width 624 height 77
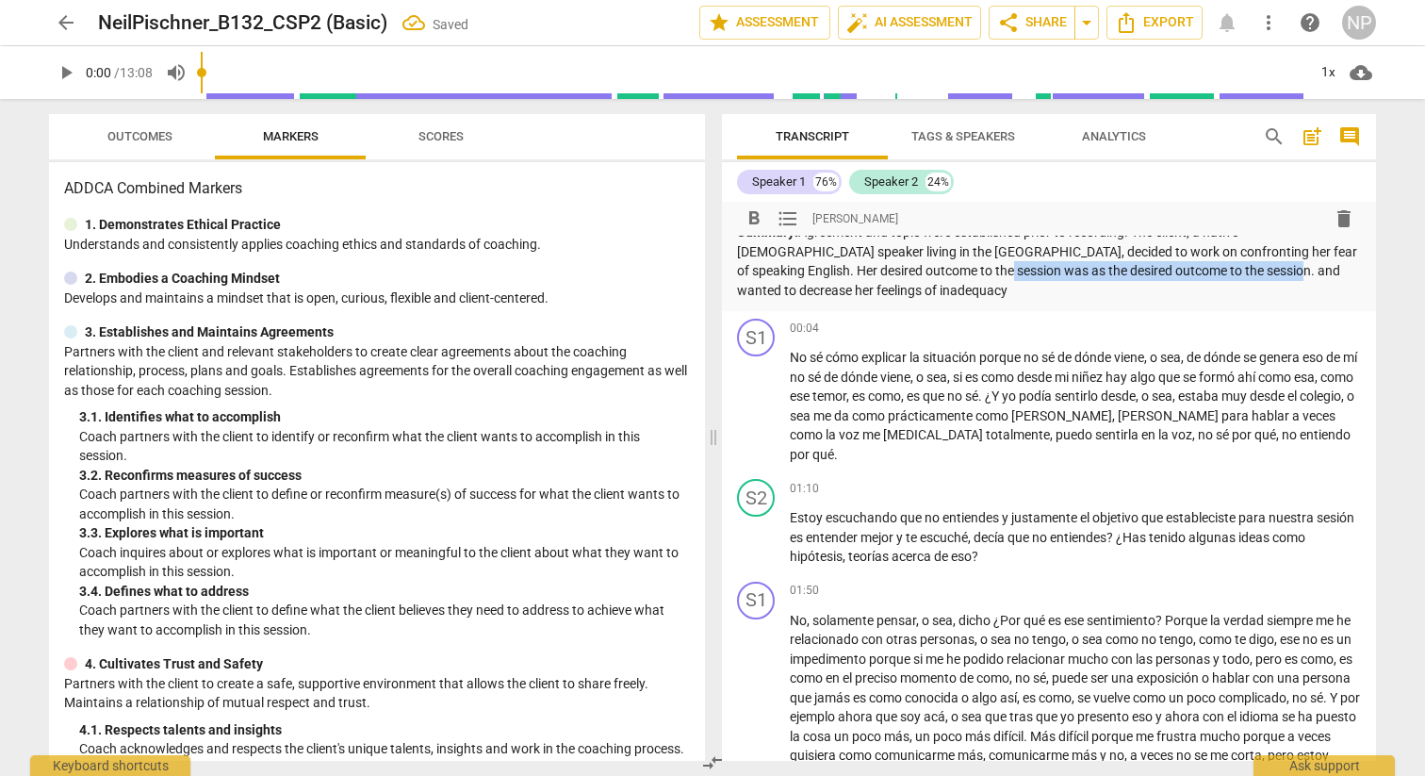
drag, startPoint x: 1205, startPoint y: 271, endPoint x: 908, endPoint y: 272, distance: 296.9
click at [908, 272] on p "Summary: Agreement and topic were established prior to recording. The client, a…" at bounding box center [1049, 260] width 624 height 77
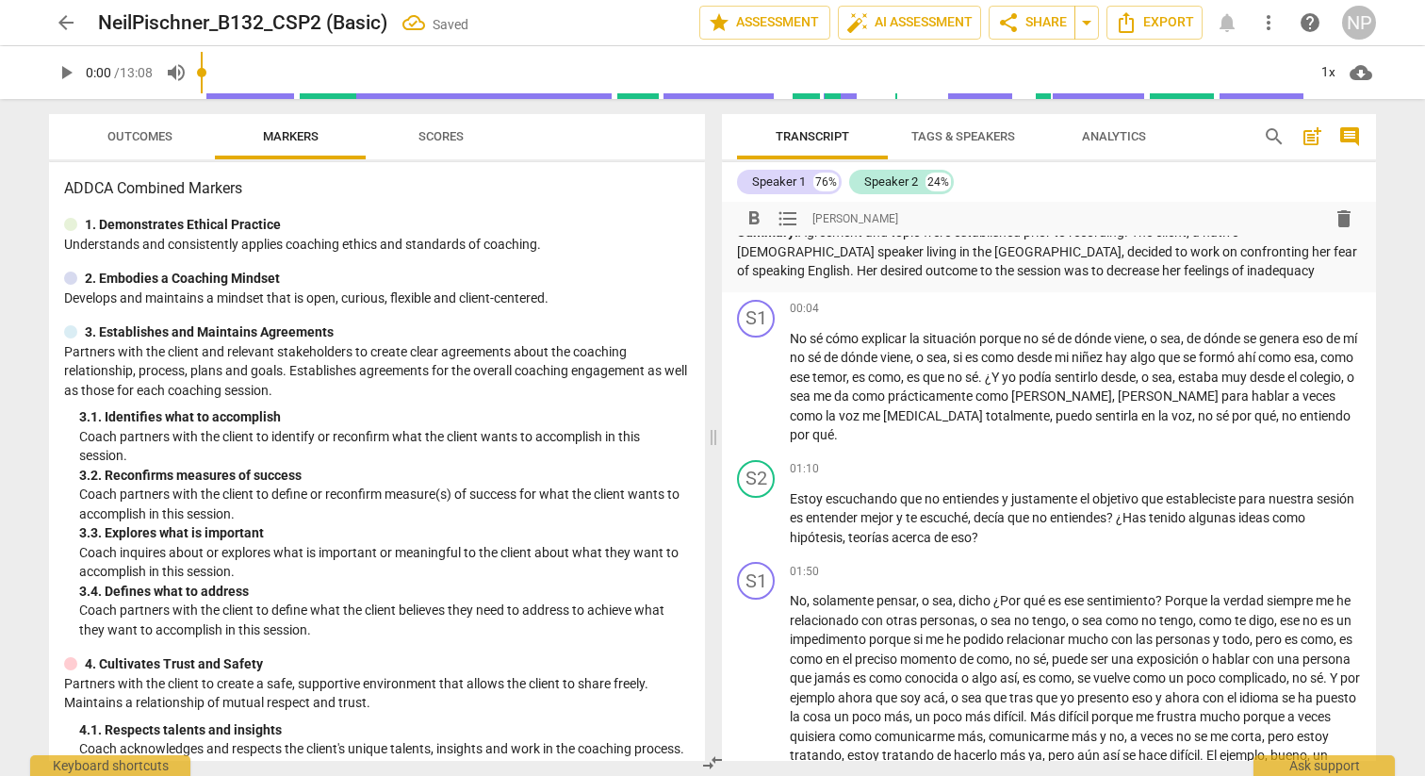
click at [1165, 272] on p "Summary: Agreement and topic were established prior to recording. The client, a…" at bounding box center [1049, 251] width 624 height 58
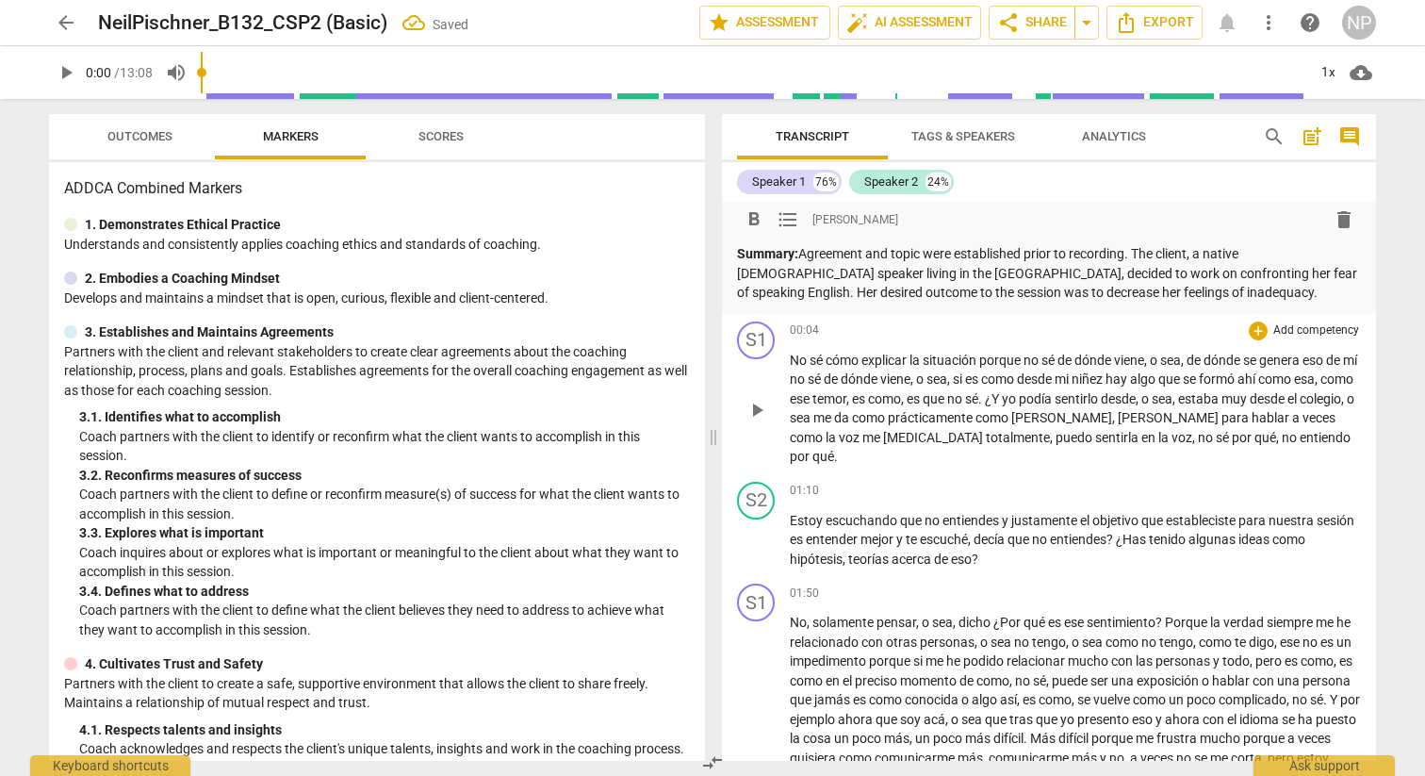
scroll to position [0, 0]
click at [1153, 300] on p "Summary: Agreement and topic were established prior to recording. The client, a…" at bounding box center [1049, 276] width 624 height 58
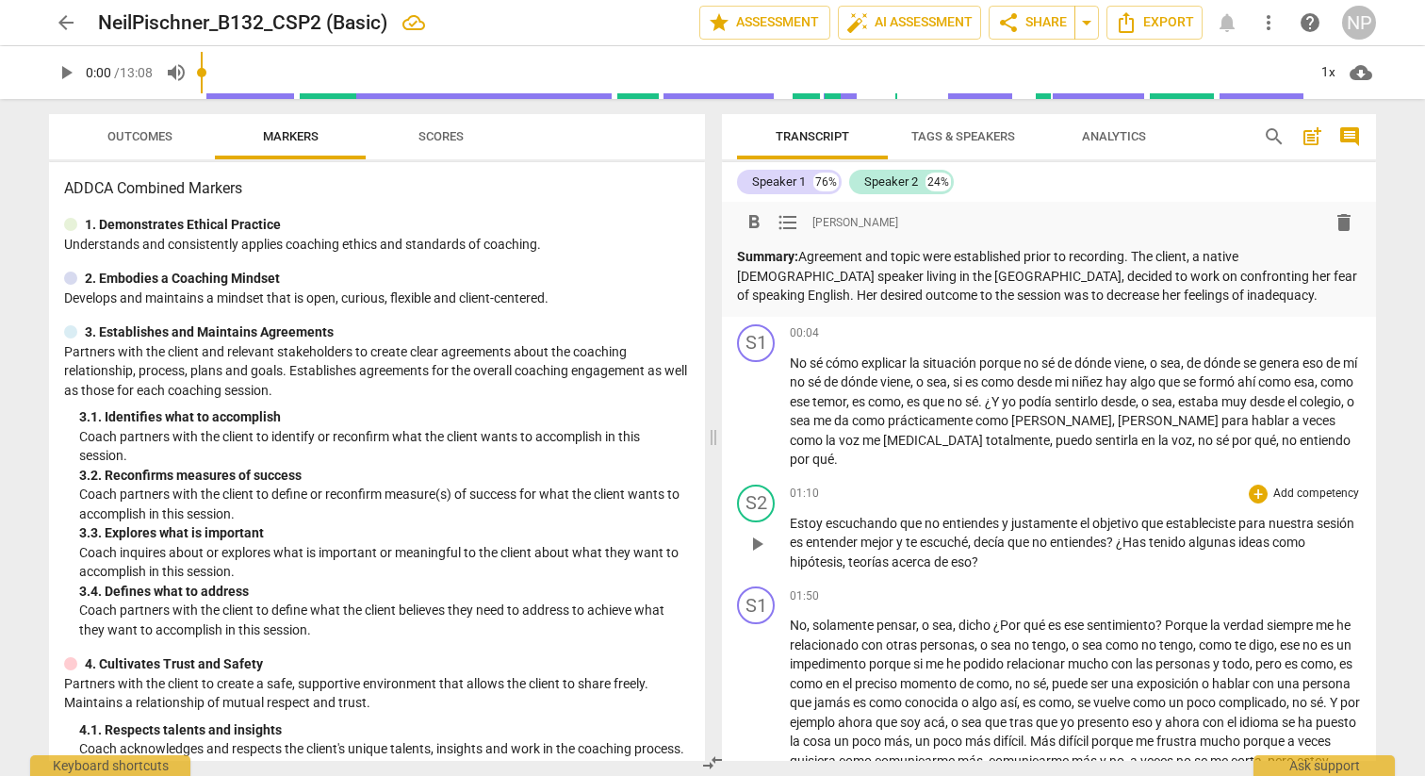
click at [1012, 514] on p "Estoy escuchando que no entiendes y justamente el objetivo que estableciste par…" at bounding box center [1075, 543] width 571 height 58
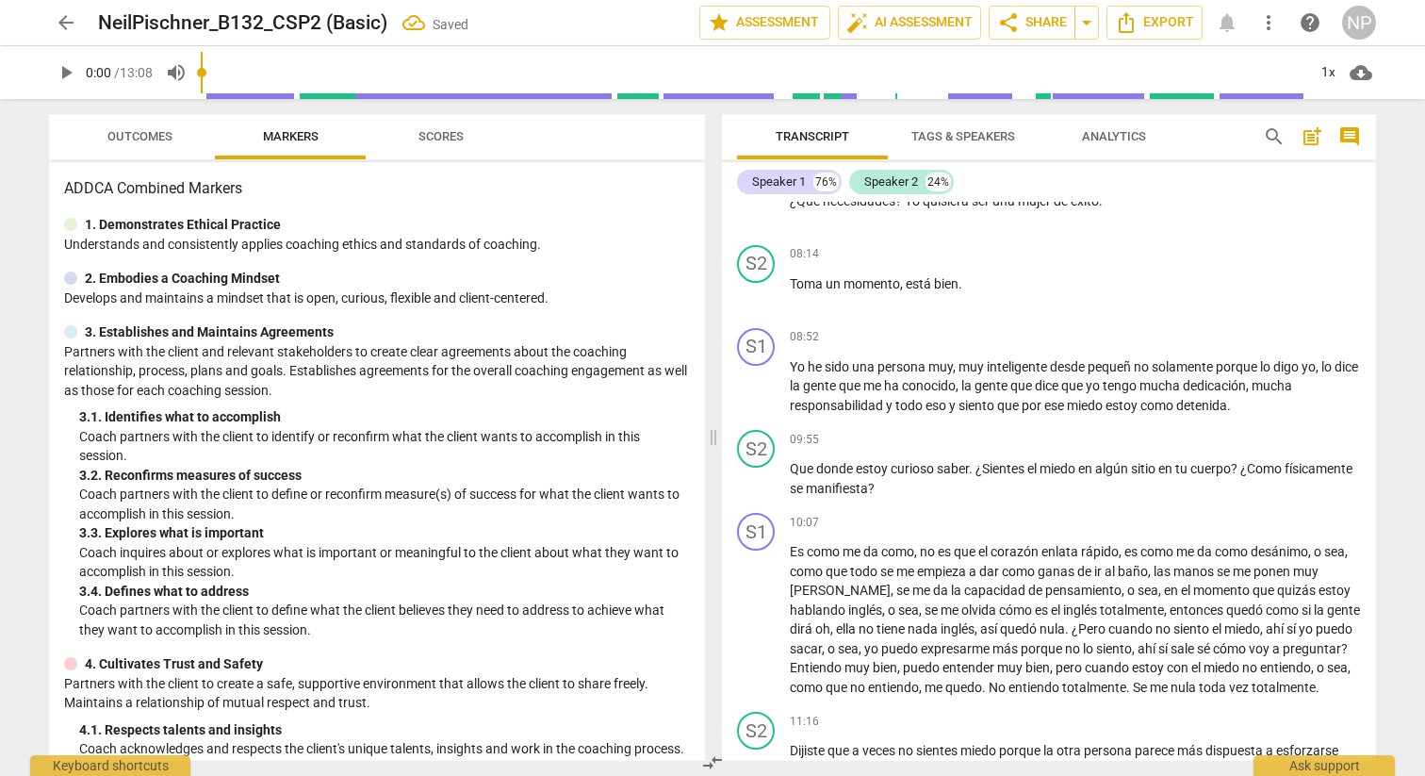
scroll to position [1739, 0]
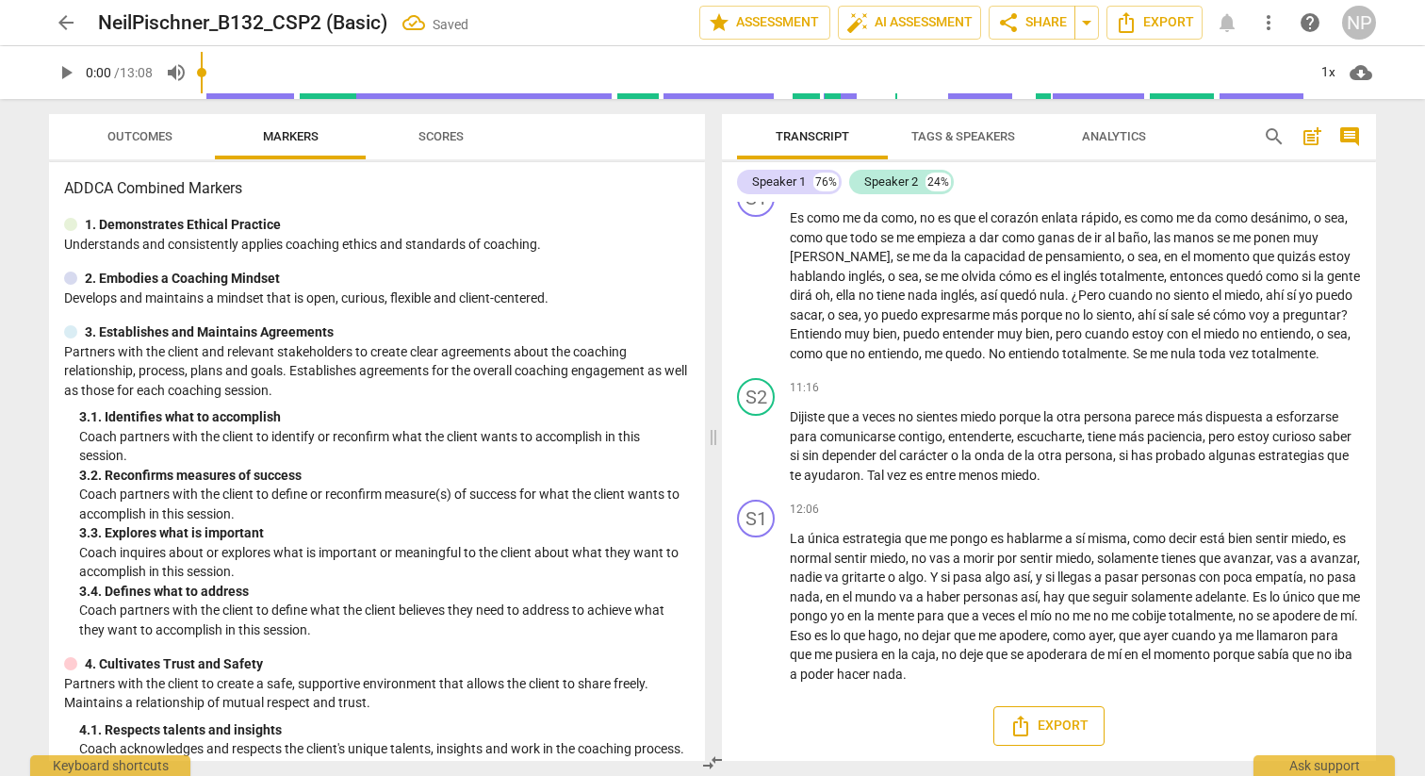
click at [1052, 730] on span "Export" at bounding box center [1048, 725] width 79 height 23
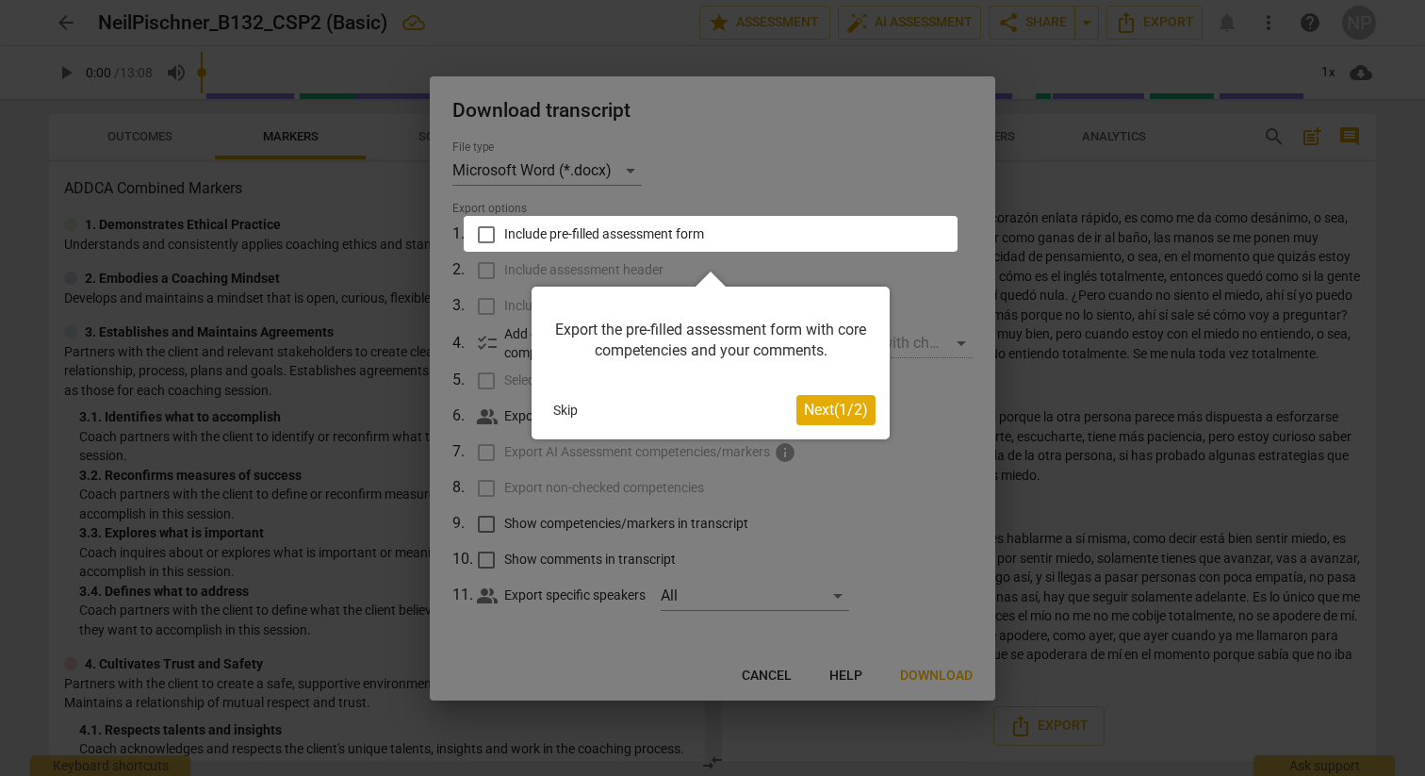
click at [566, 411] on button "Skip" at bounding box center [566, 410] width 40 height 28
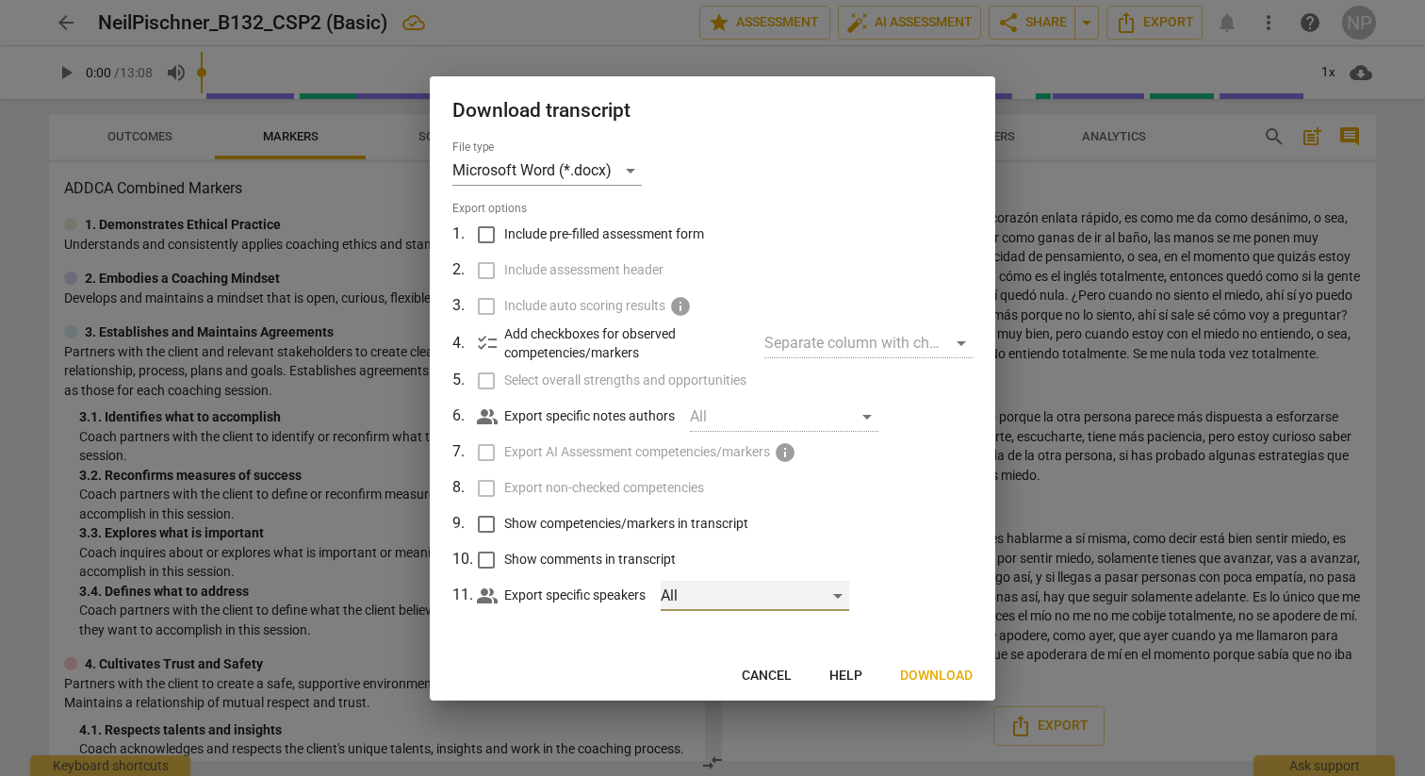
click at [843, 592] on div "All" at bounding box center [755, 596] width 189 height 30
click at [883, 566] on div at bounding box center [712, 388] width 1425 height 776
click at [633, 172] on div "Microsoft Word (*.docx)" at bounding box center [546, 171] width 189 height 30
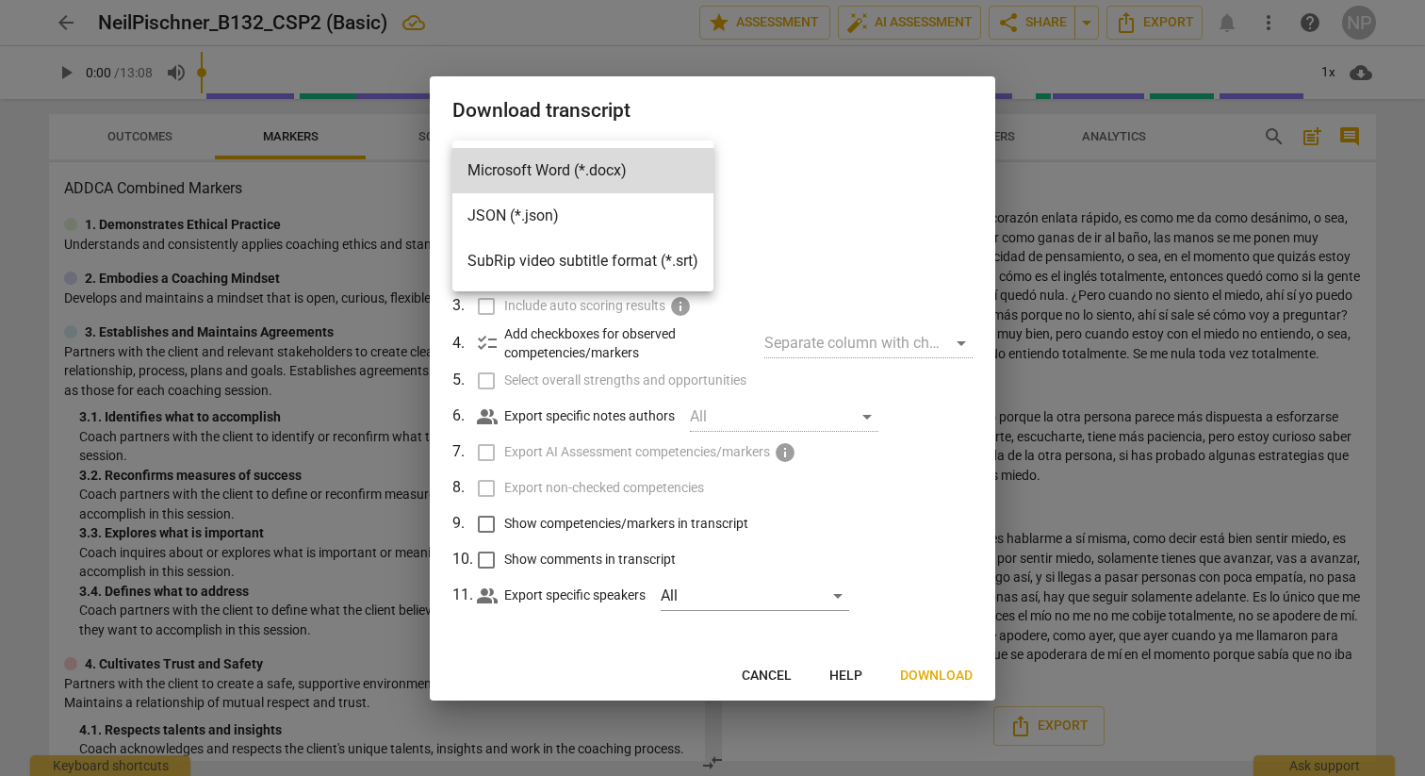
click at [748, 175] on div at bounding box center [712, 388] width 1425 height 776
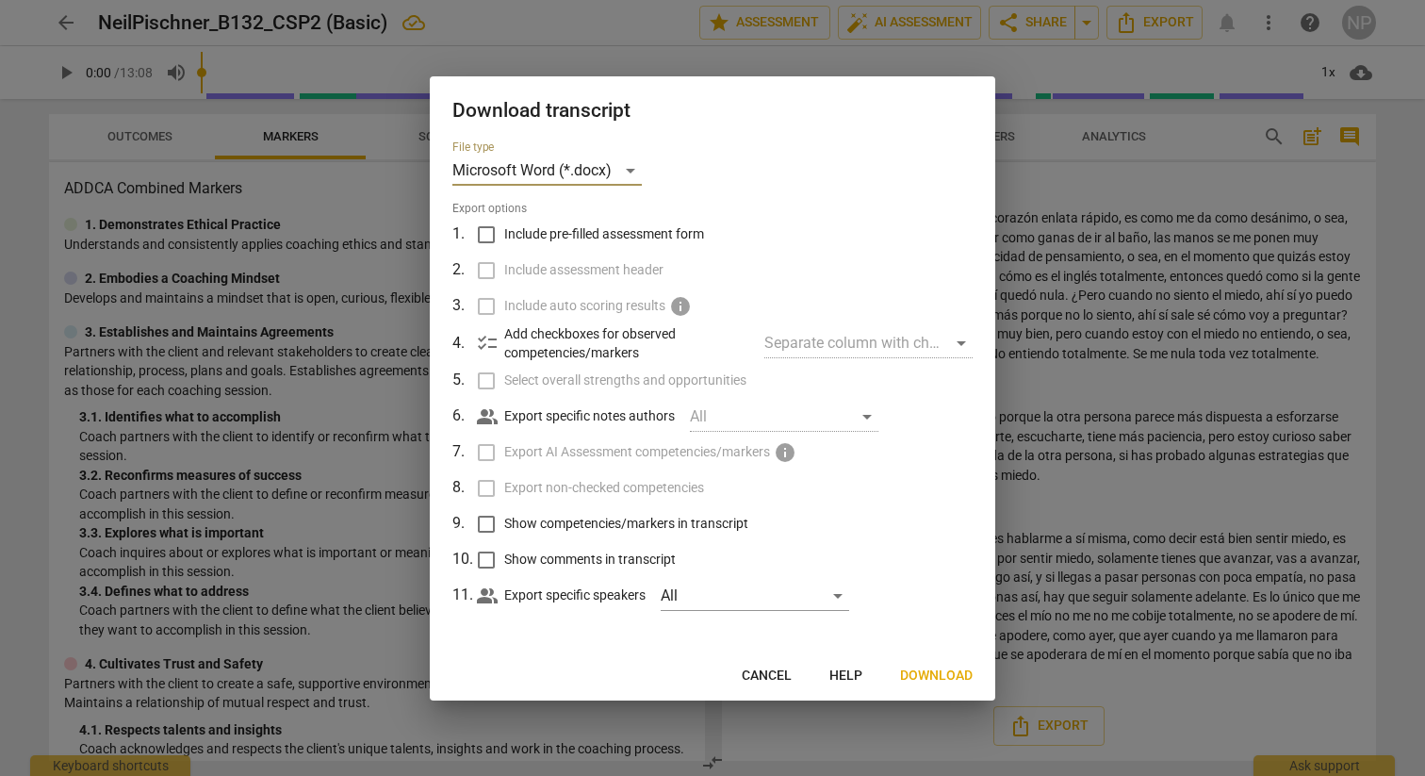
click at [755, 680] on span "Cancel" at bounding box center [767, 675] width 50 height 19
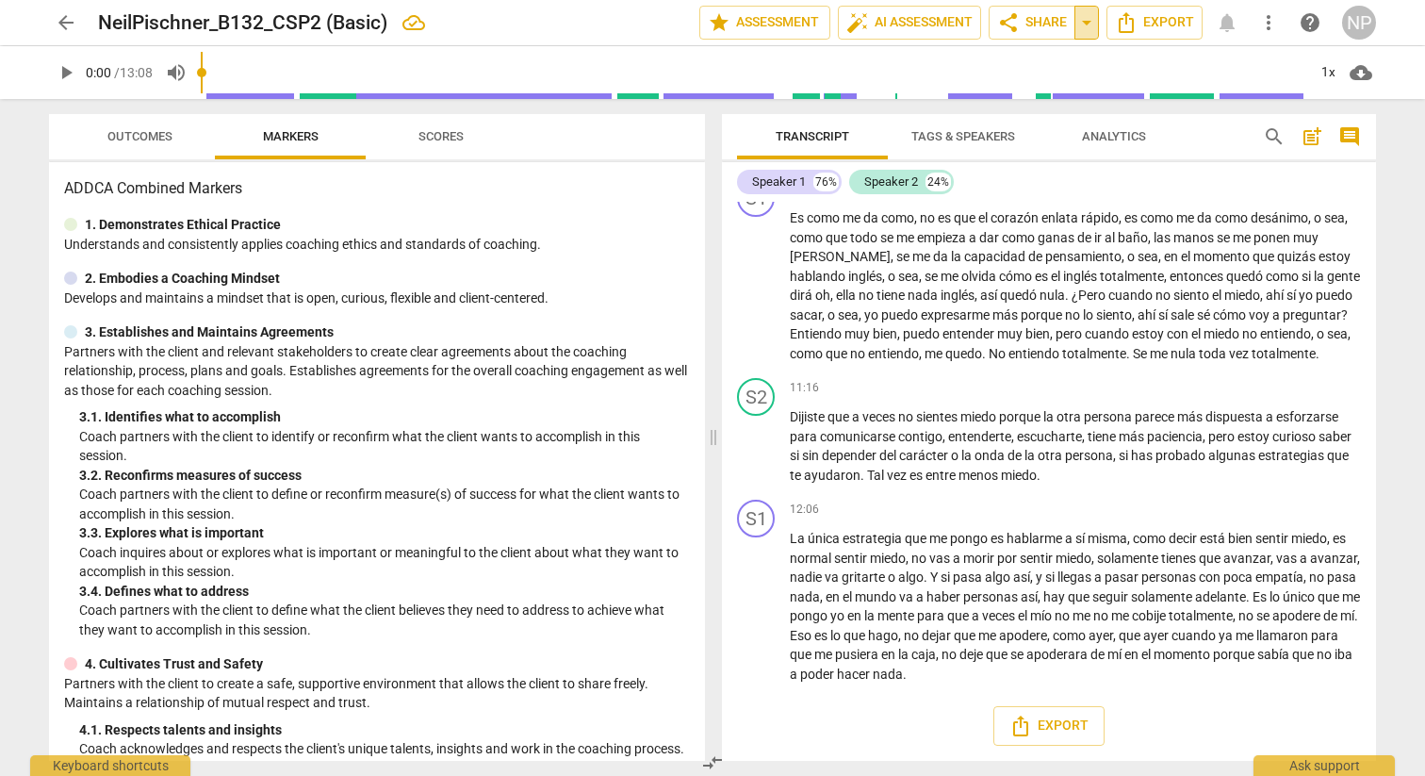
click at [1089, 26] on span "arrow_drop_down" at bounding box center [1086, 22] width 23 height 23
click at [1055, 304] on p "Es como me da como , no es que el corazón enlata rápido , es como me da como de…" at bounding box center [1075, 285] width 571 height 155
click at [1025, 728] on icon "Export" at bounding box center [1020, 725] width 15 height 21
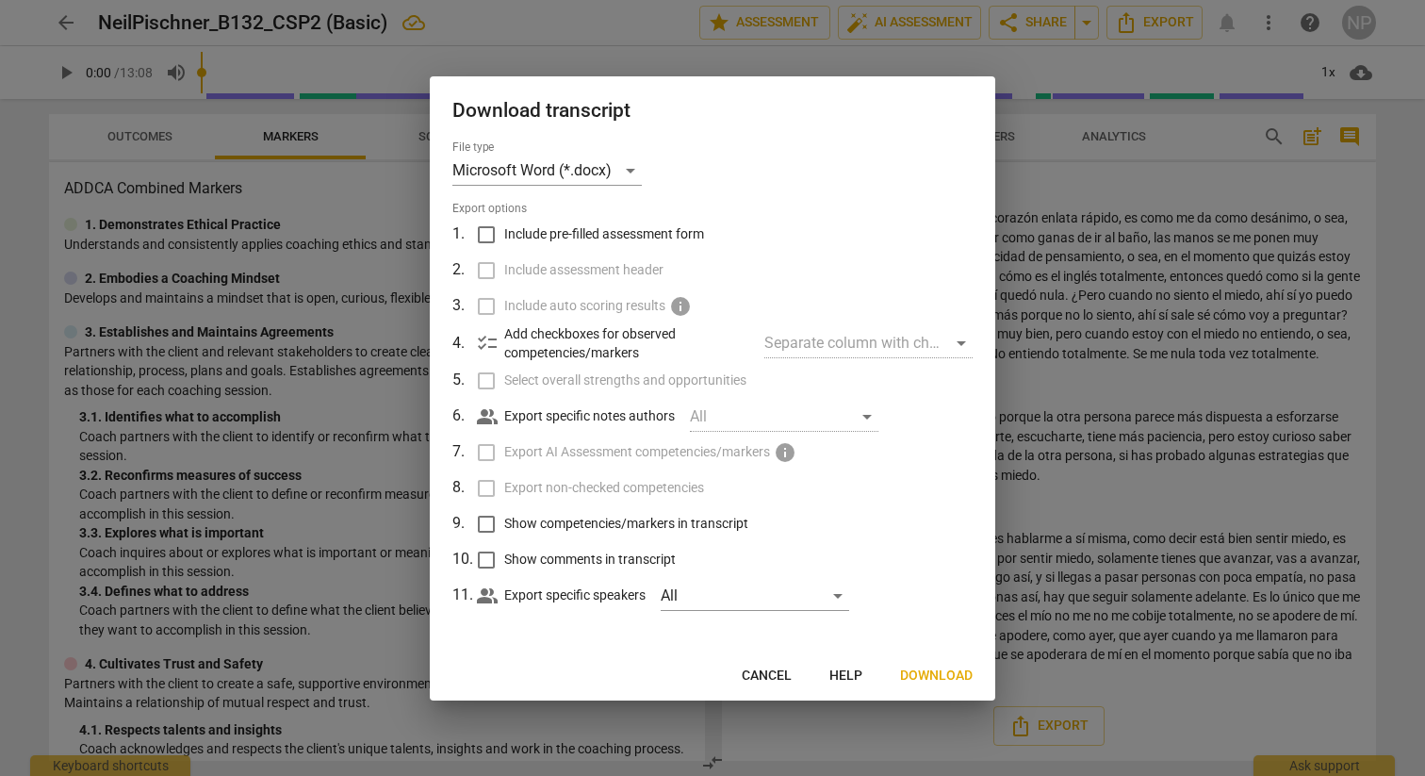
click at [1149, 481] on div at bounding box center [712, 388] width 1425 height 776
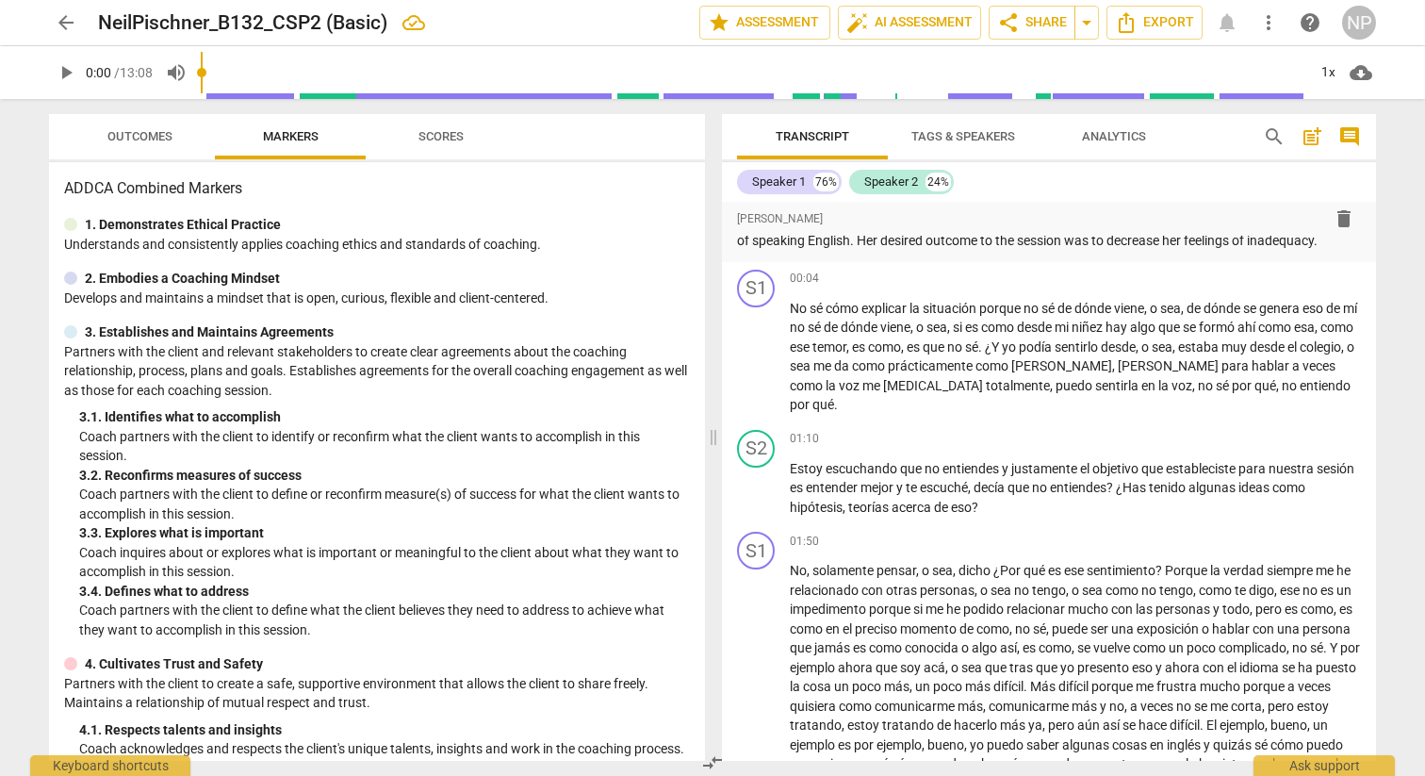
scroll to position [0, 0]
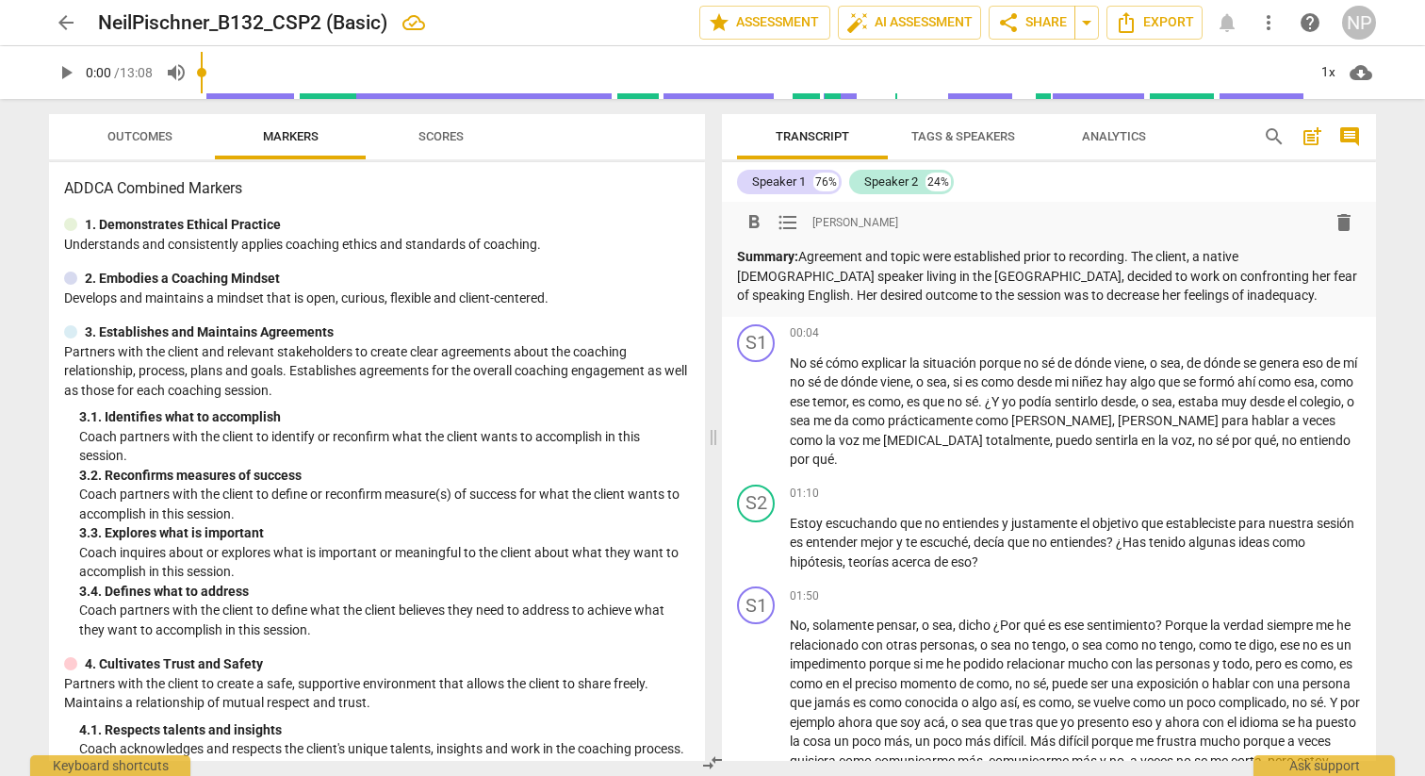
click at [791, 224] on span "format_list_bulleted" at bounding box center [788, 222] width 23 height 23
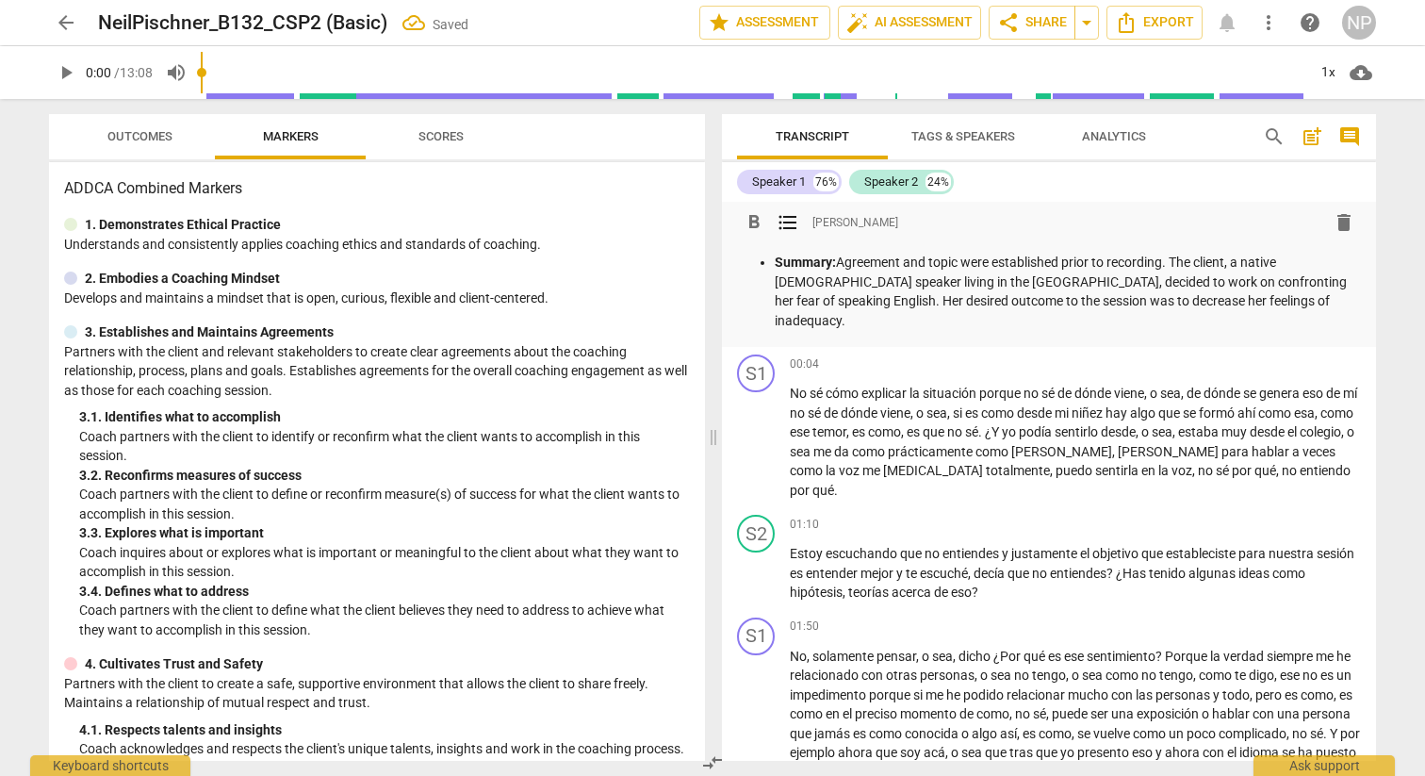
click at [838, 224] on span "[PERSON_NAME]" at bounding box center [855, 223] width 86 height 16
click at [752, 23] on span "star Assessment" at bounding box center [765, 22] width 114 height 23
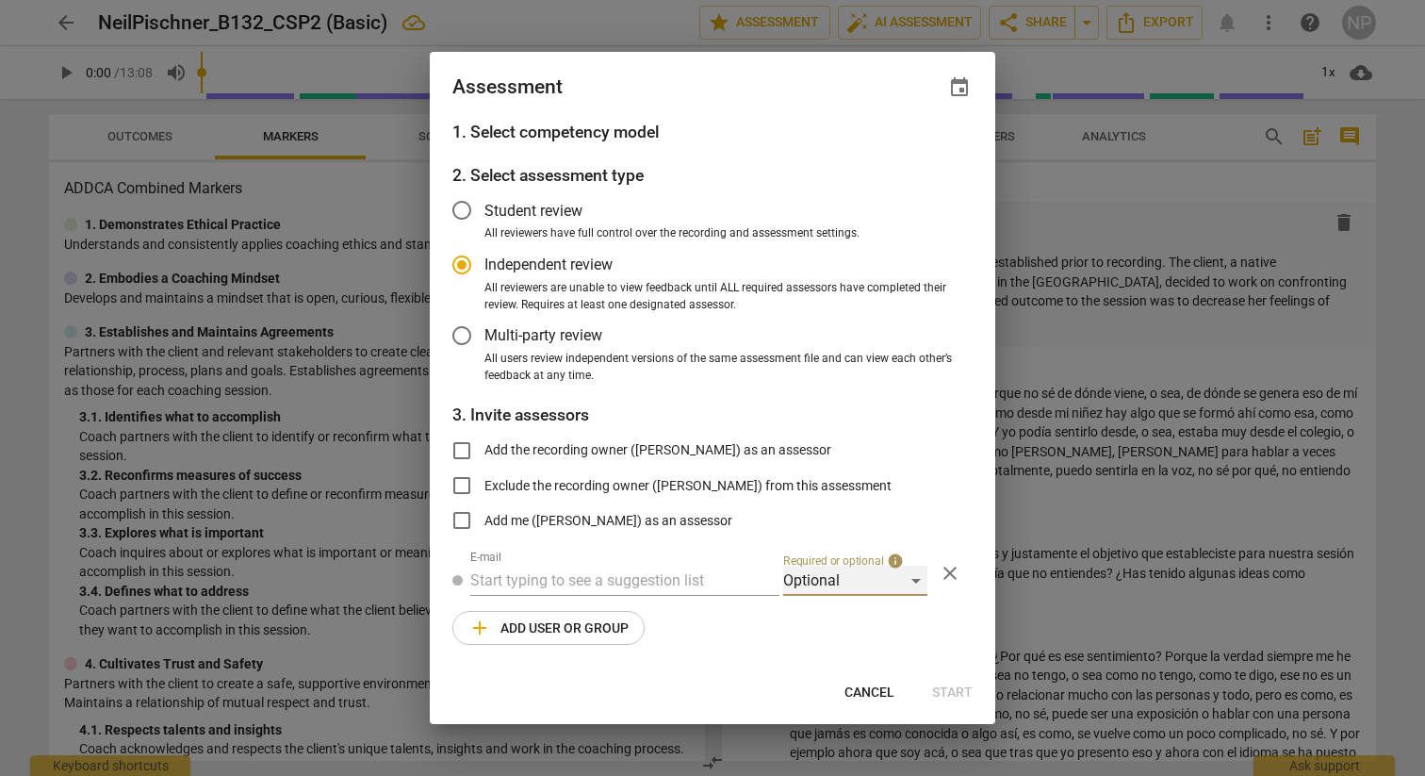
click at [914, 586] on div "Optional" at bounding box center [855, 581] width 144 height 30
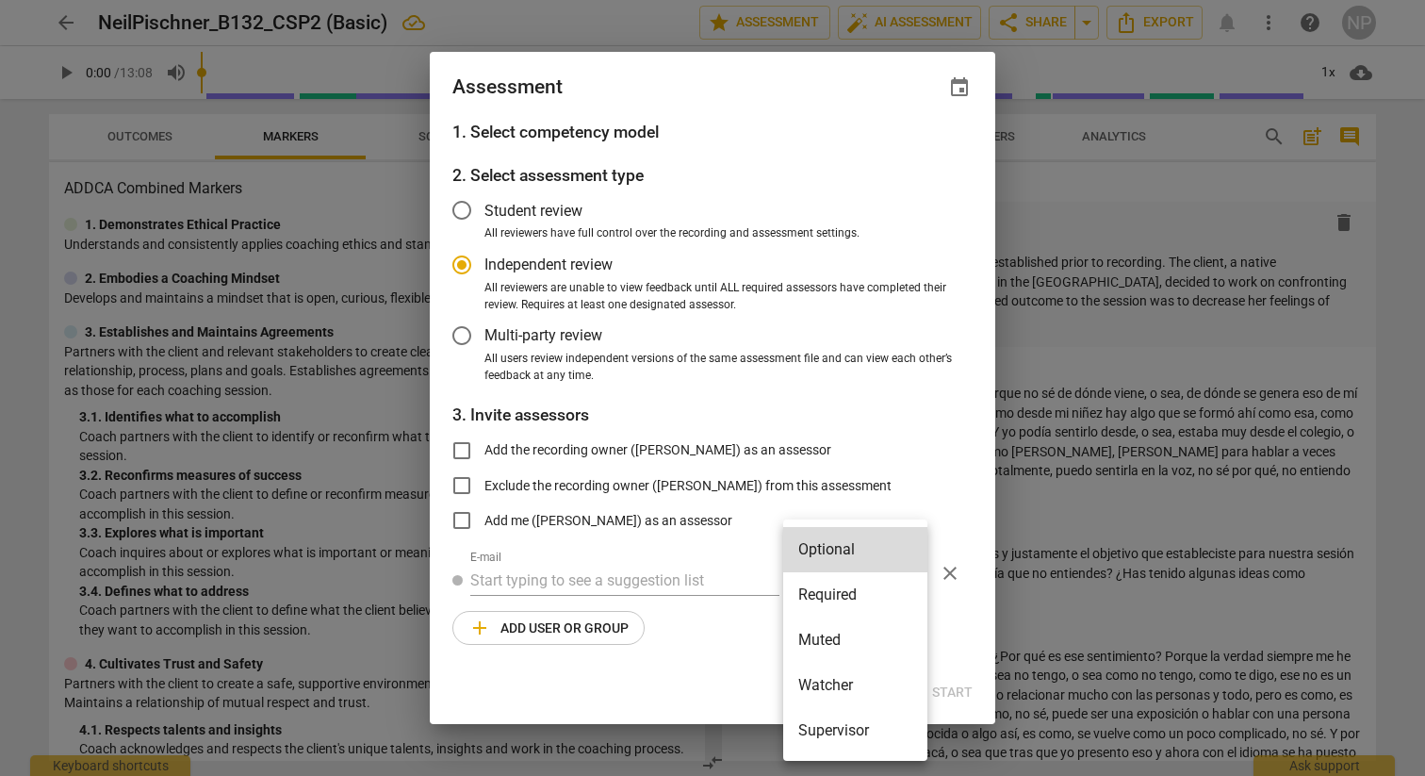
click at [916, 424] on div at bounding box center [712, 388] width 1425 height 776
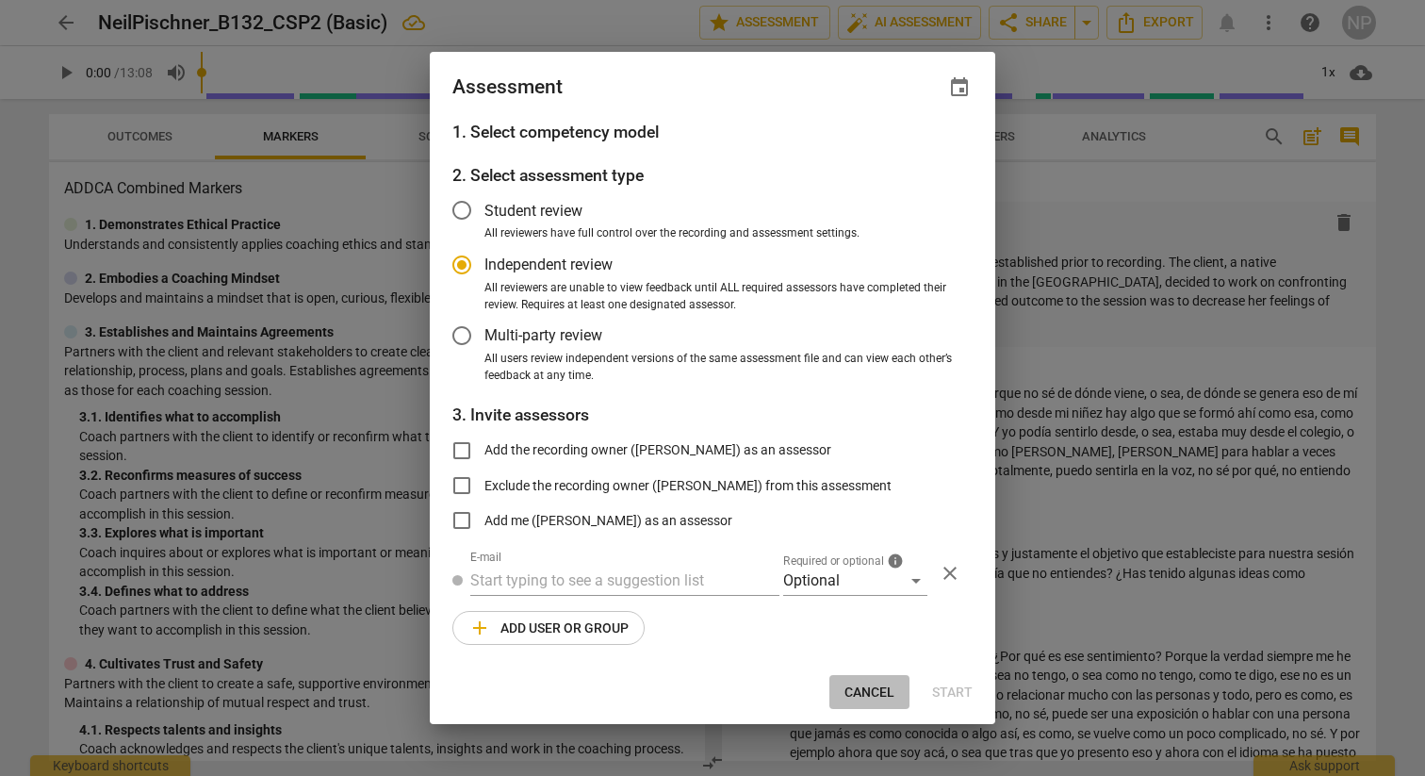
click at [861, 683] on span "Cancel" at bounding box center [870, 692] width 50 height 19
radio input "false"
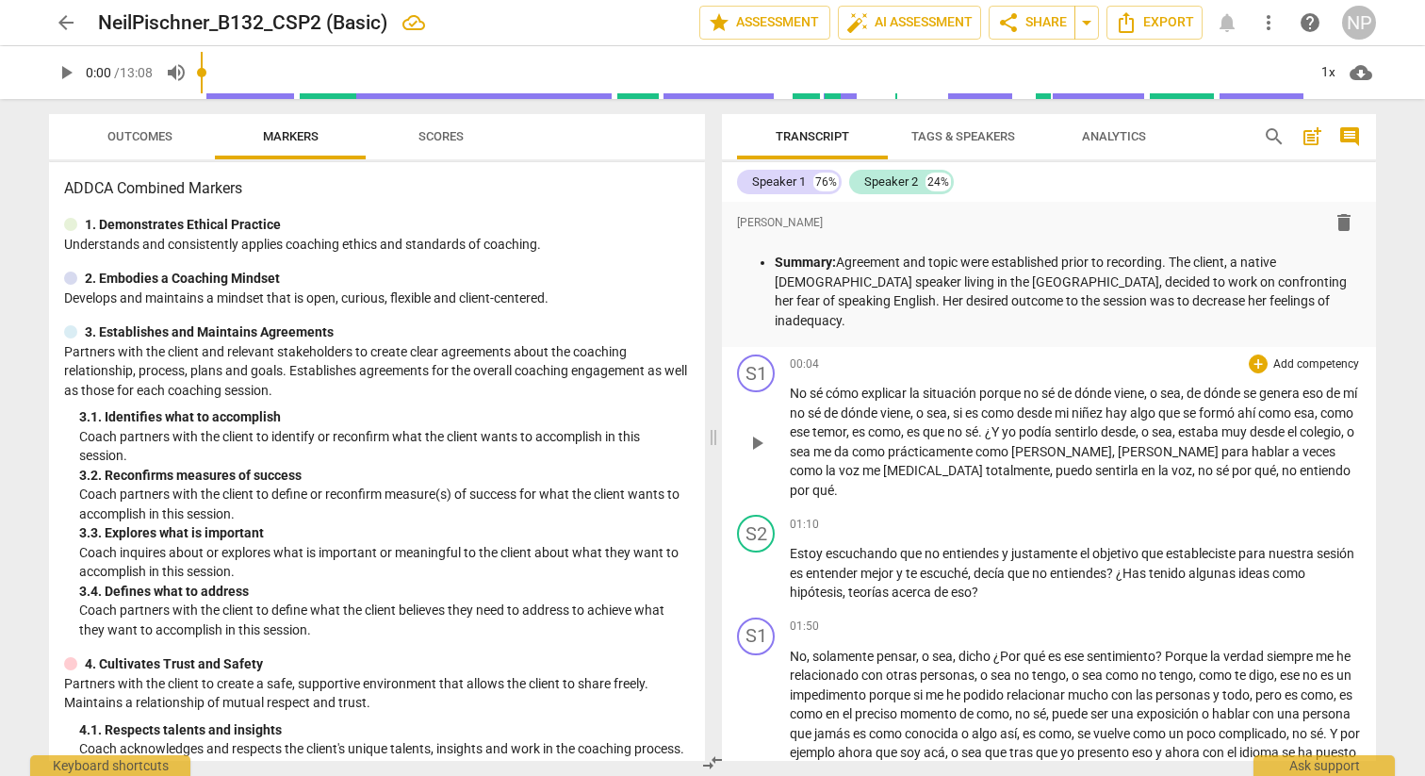
click at [1095, 463] on span "sentirla" at bounding box center [1118, 470] width 46 height 15
click at [1003, 139] on span "Tags & Speakers" at bounding box center [963, 136] width 104 height 14
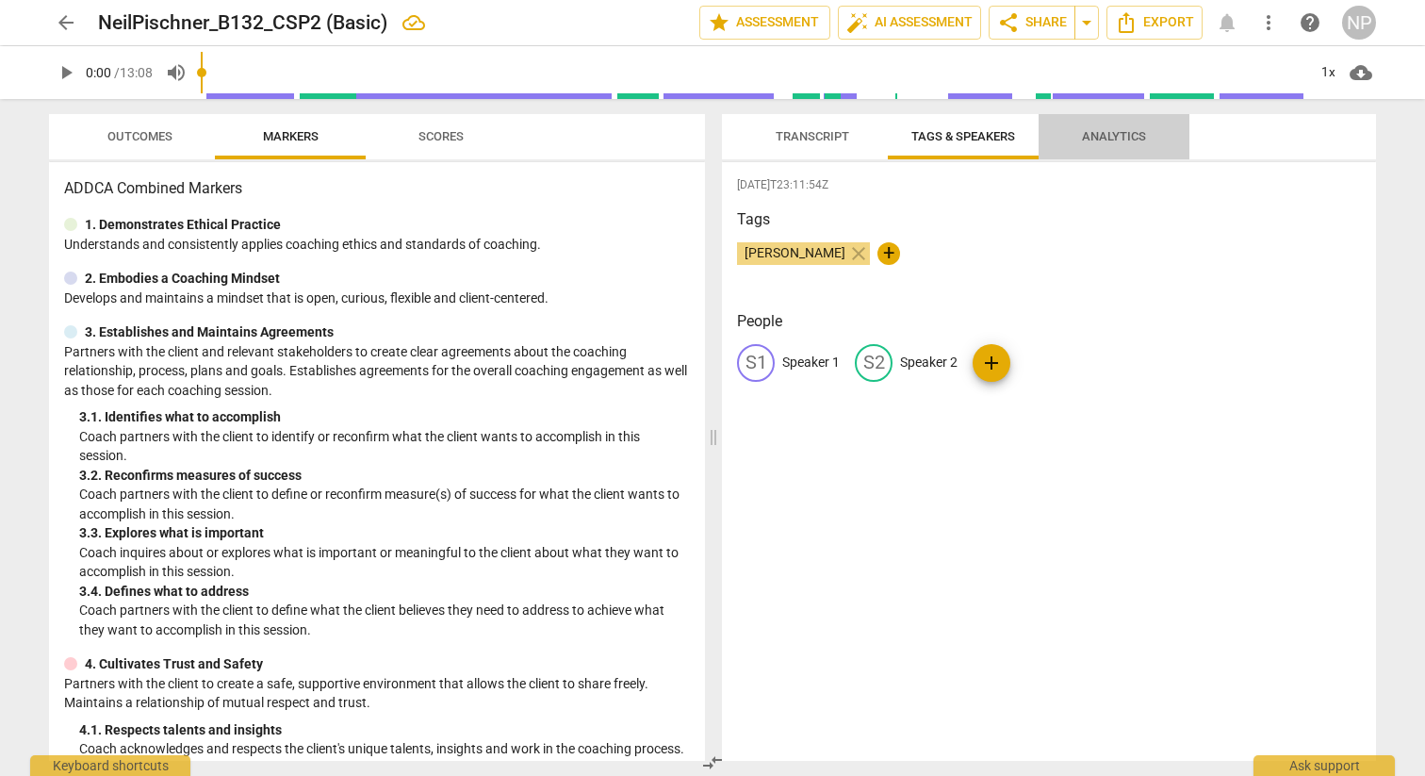
click at [1083, 129] on span "Analytics" at bounding box center [1114, 136] width 64 height 14
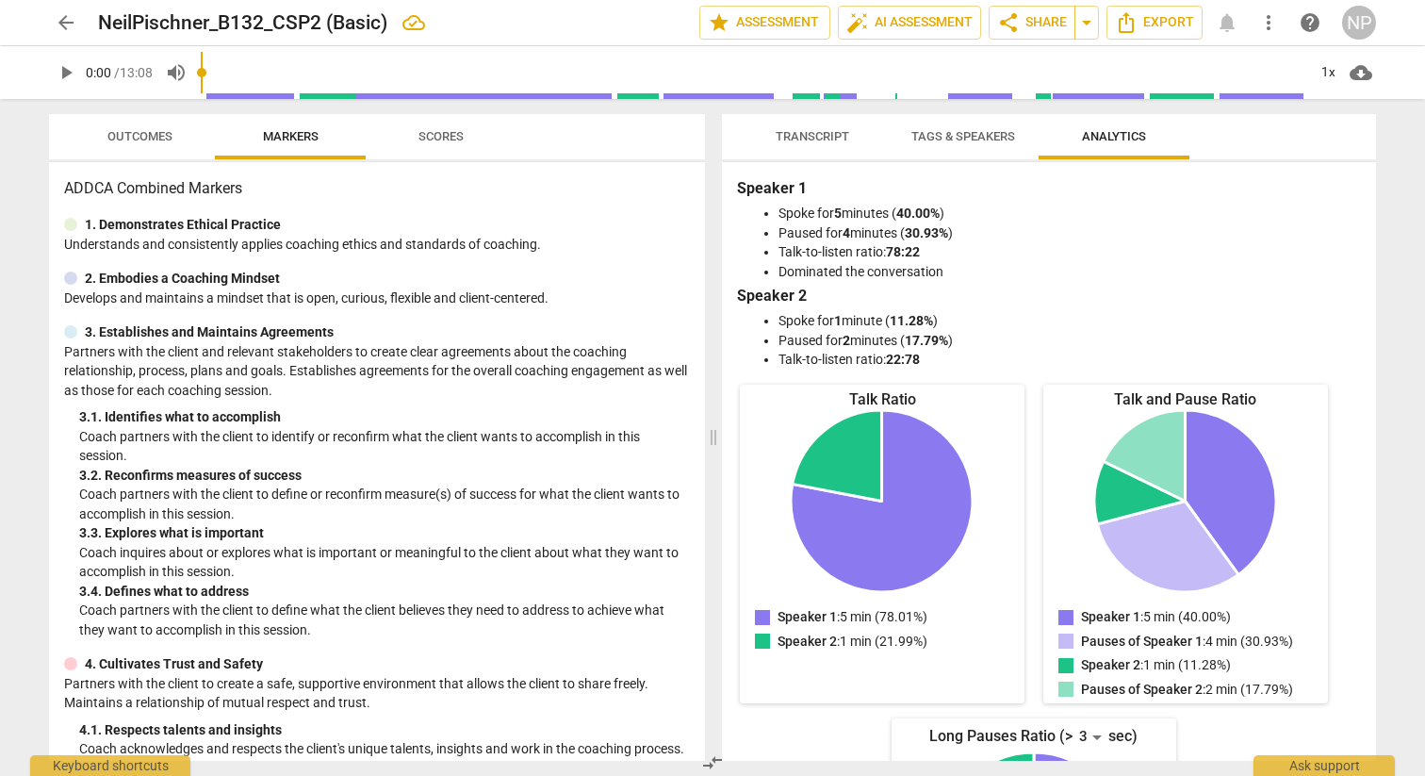
click at [435, 141] on span "Scores" at bounding box center [440, 136] width 45 height 14
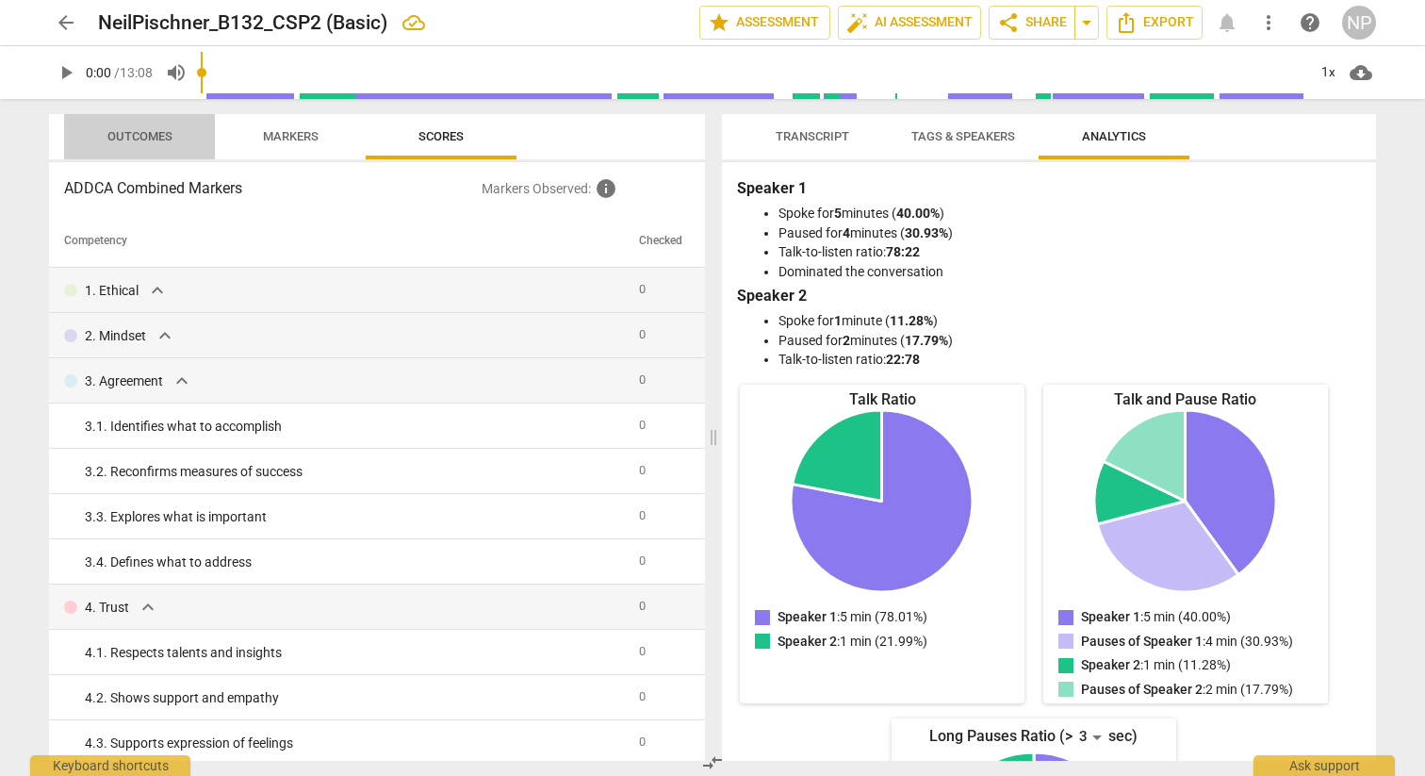
click at [169, 131] on span "Outcomes" at bounding box center [139, 136] width 65 height 14
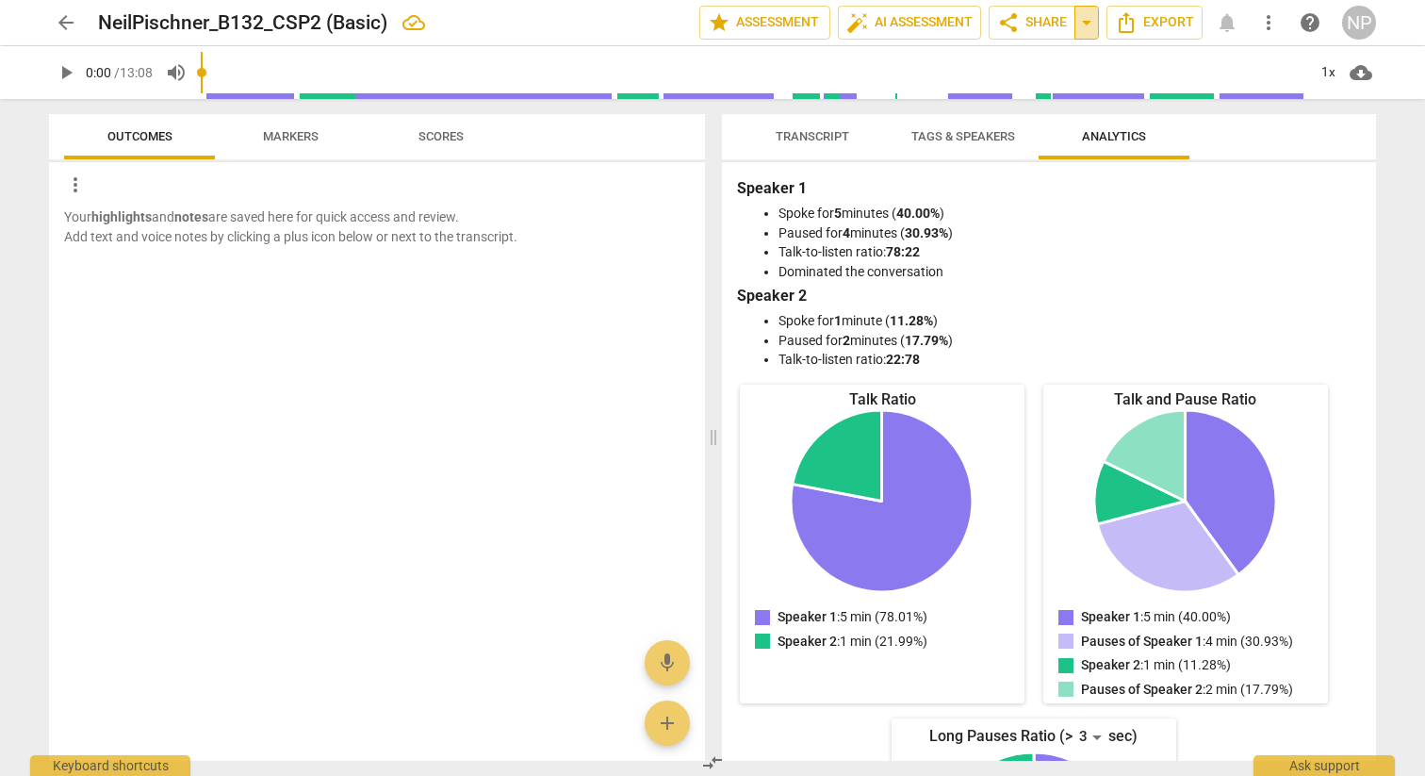
click at [1091, 28] on span "arrow_drop_down" at bounding box center [1086, 22] width 23 height 23
click at [1403, 242] on div "arrow_back NeilPischner_B132_CSP2 (Basic) edit star Assessment auto_fix_high AI…" at bounding box center [712, 388] width 1425 height 776
